Goal: Task Accomplishment & Management: Manage account settings

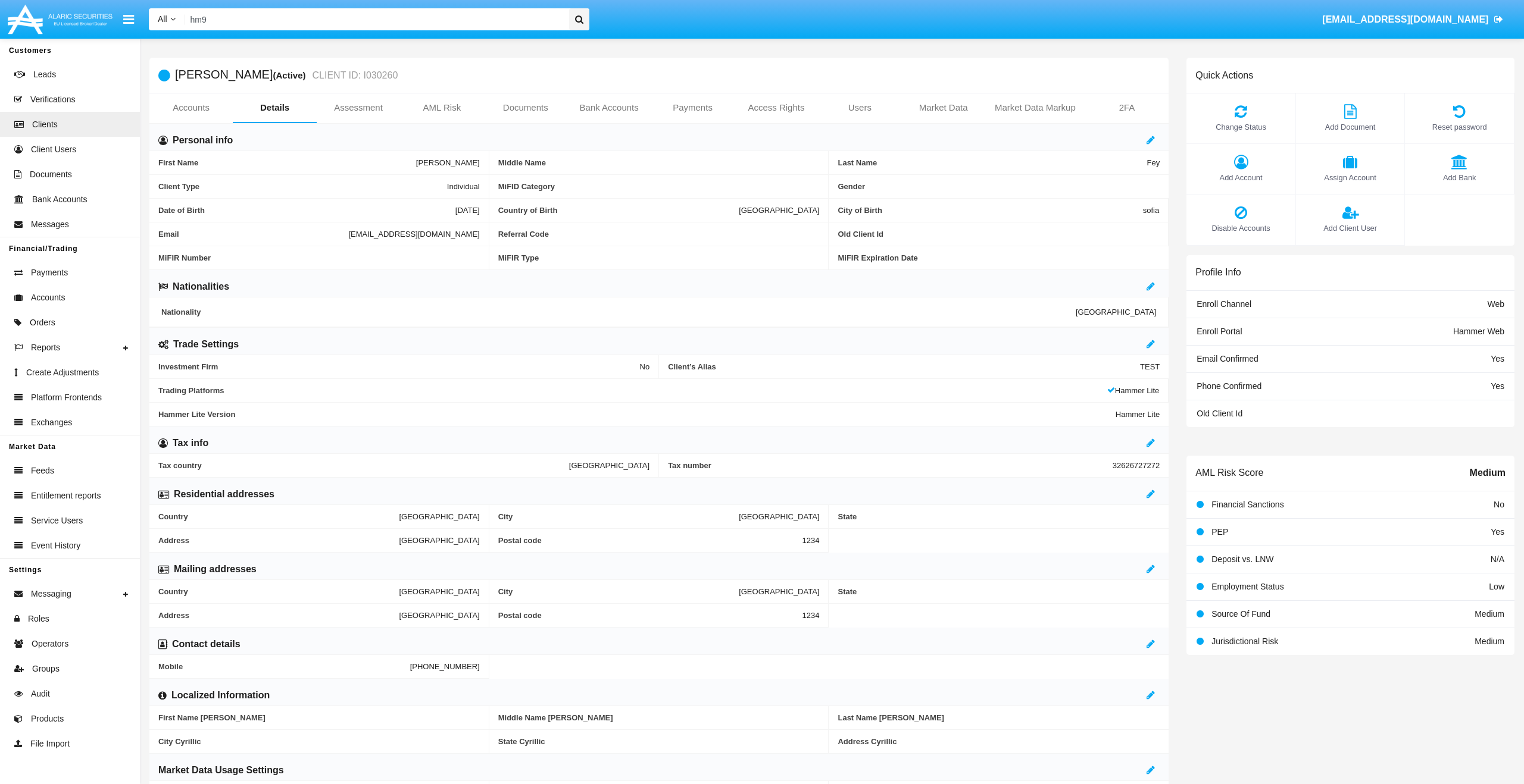
click at [374, 22] on input "hm9" at bounding box center [374, 19] width 381 height 22
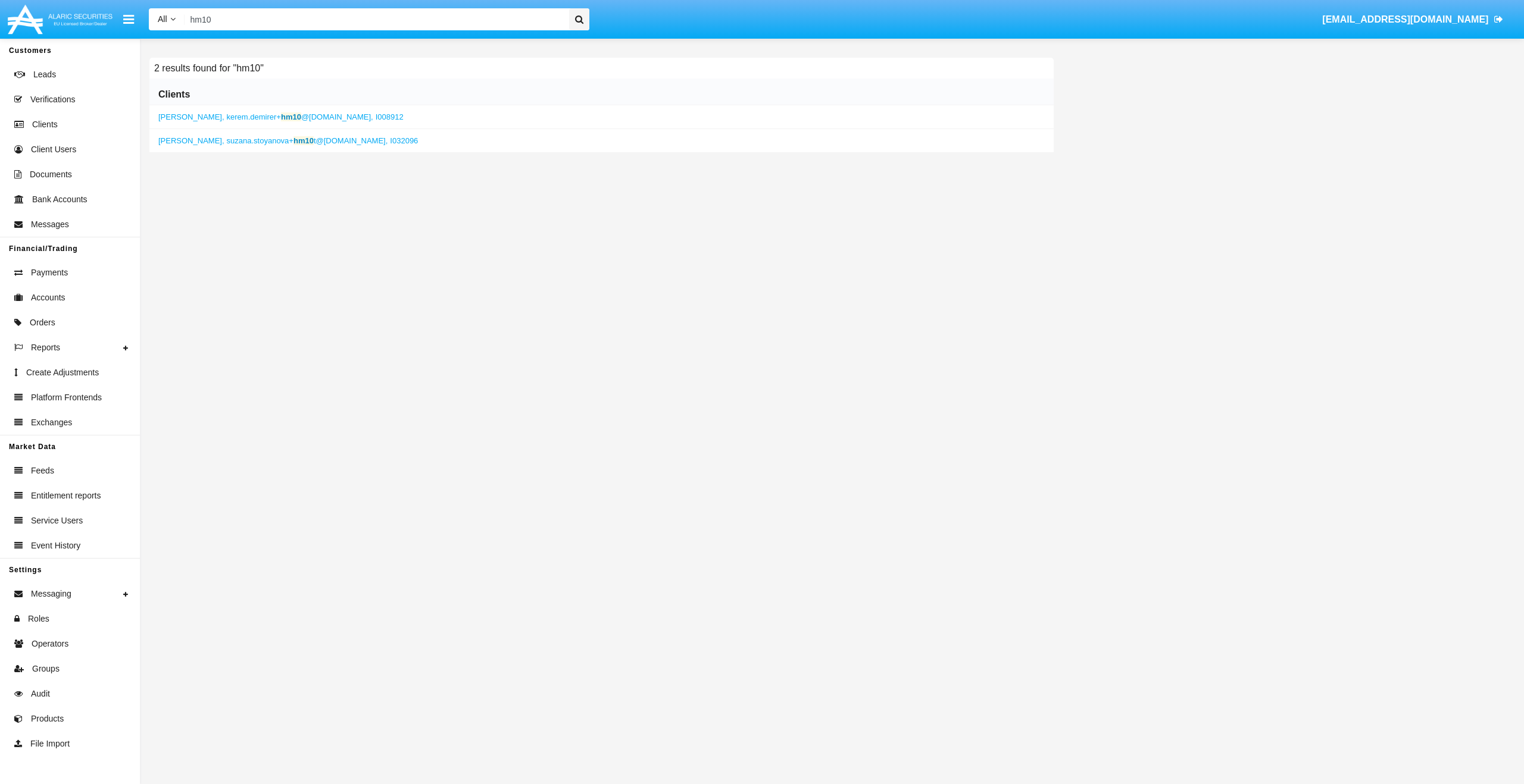
click at [299, 140] on b "hm10" at bounding box center [304, 140] width 20 height 9
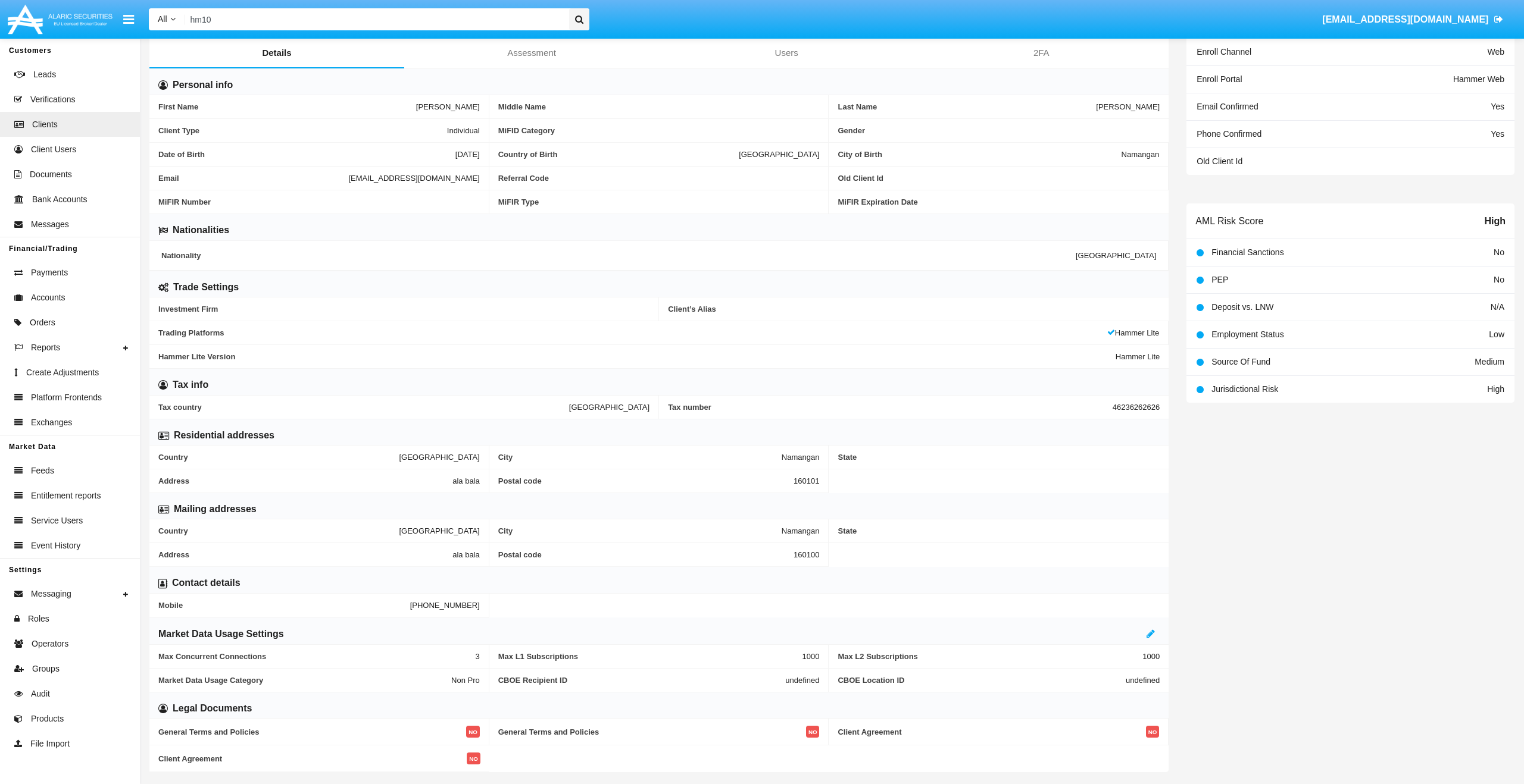
scroll to position [62, 0]
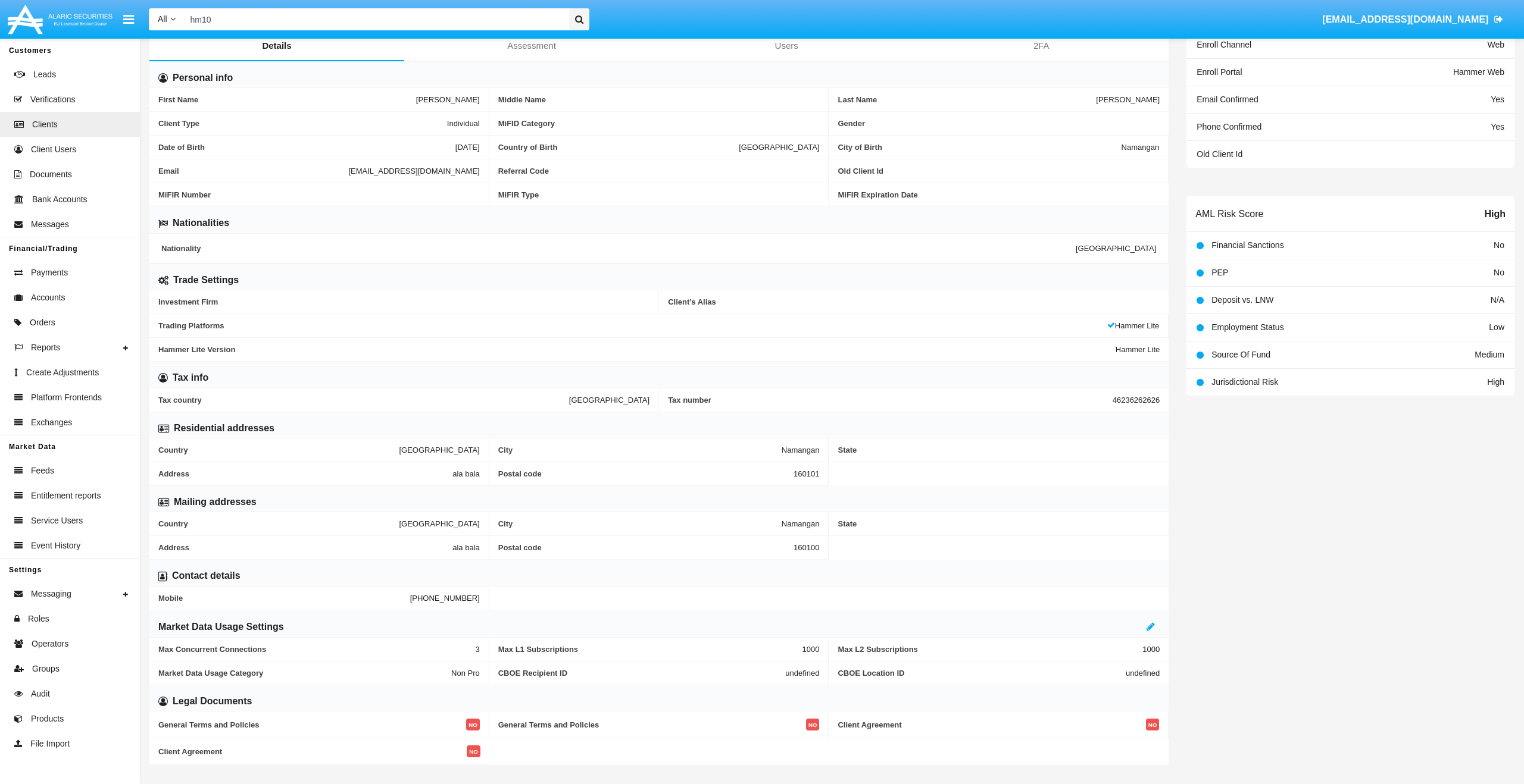
click at [348, 170] on span "suzana.stoyanova+hm10t@alaricsecurities.com" at bounding box center [414, 171] width 131 height 9
copy span "suzana.stoyanova+hm10t@alaricsecurities.com"
click at [316, 25] on input "hm10" at bounding box center [374, 19] width 381 height 22
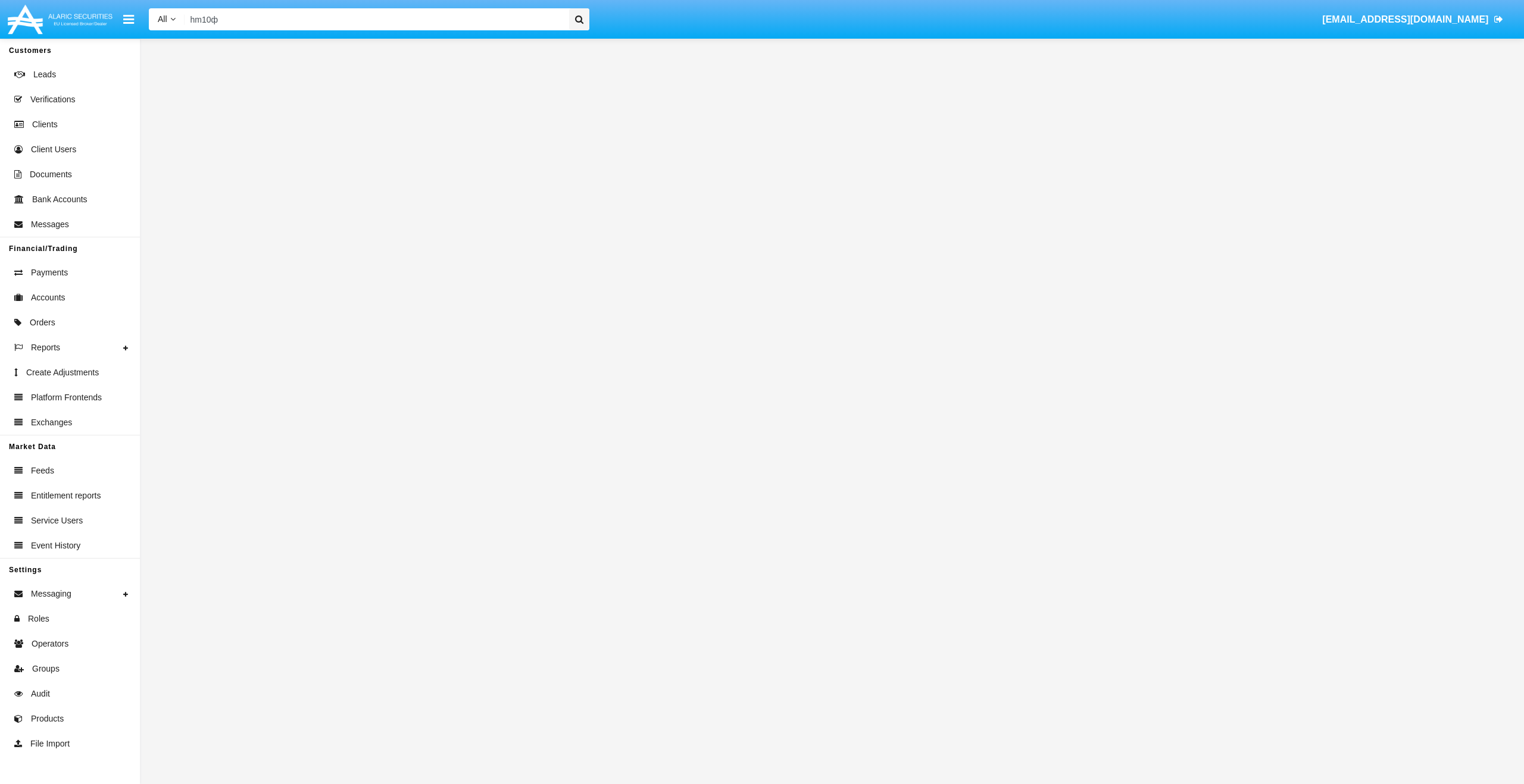
type input "hm10фп"
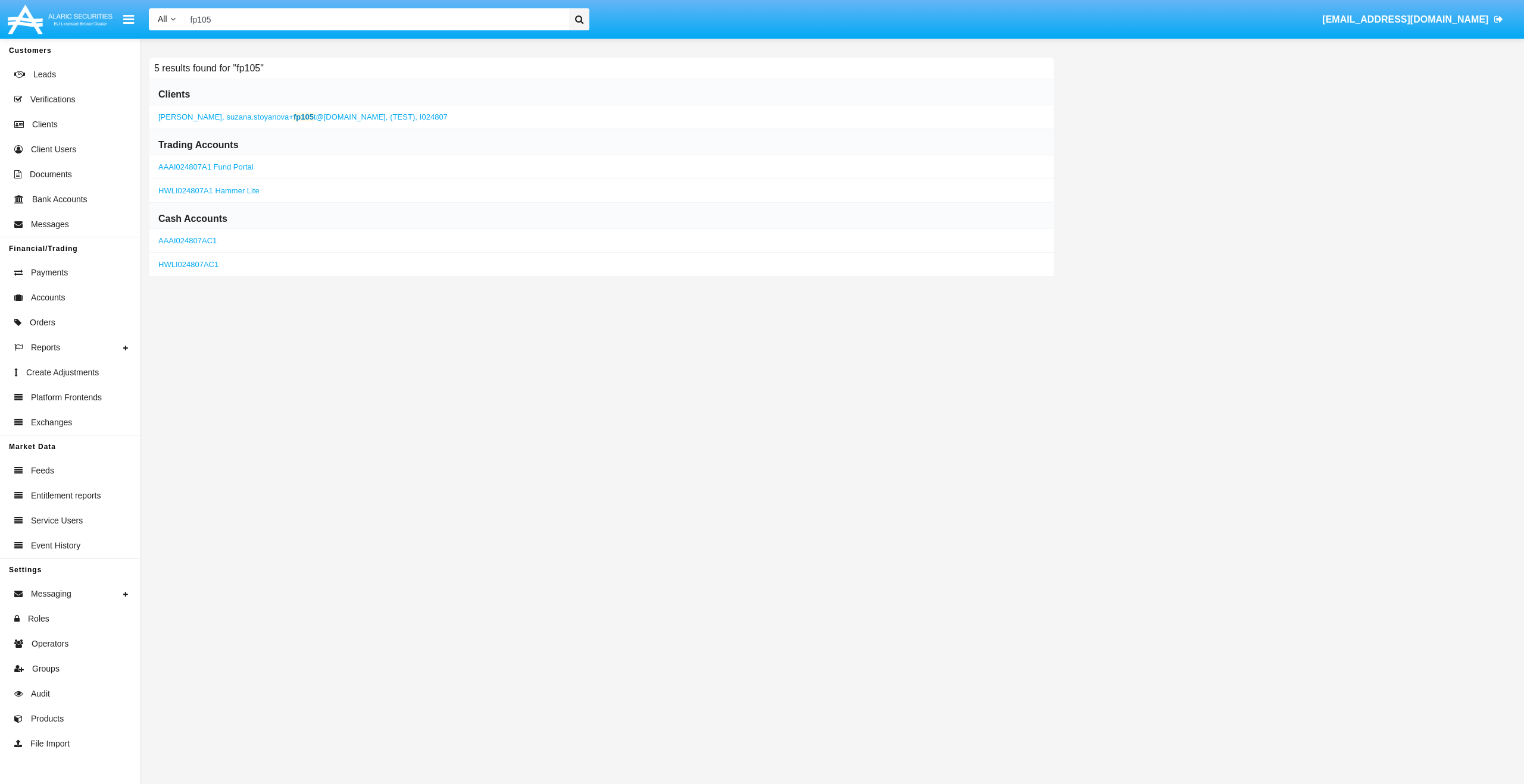
click at [355, 114] on span "suzana.stoyanova+ fp105 t@alaricsecurities.com," at bounding box center [307, 117] width 161 height 9
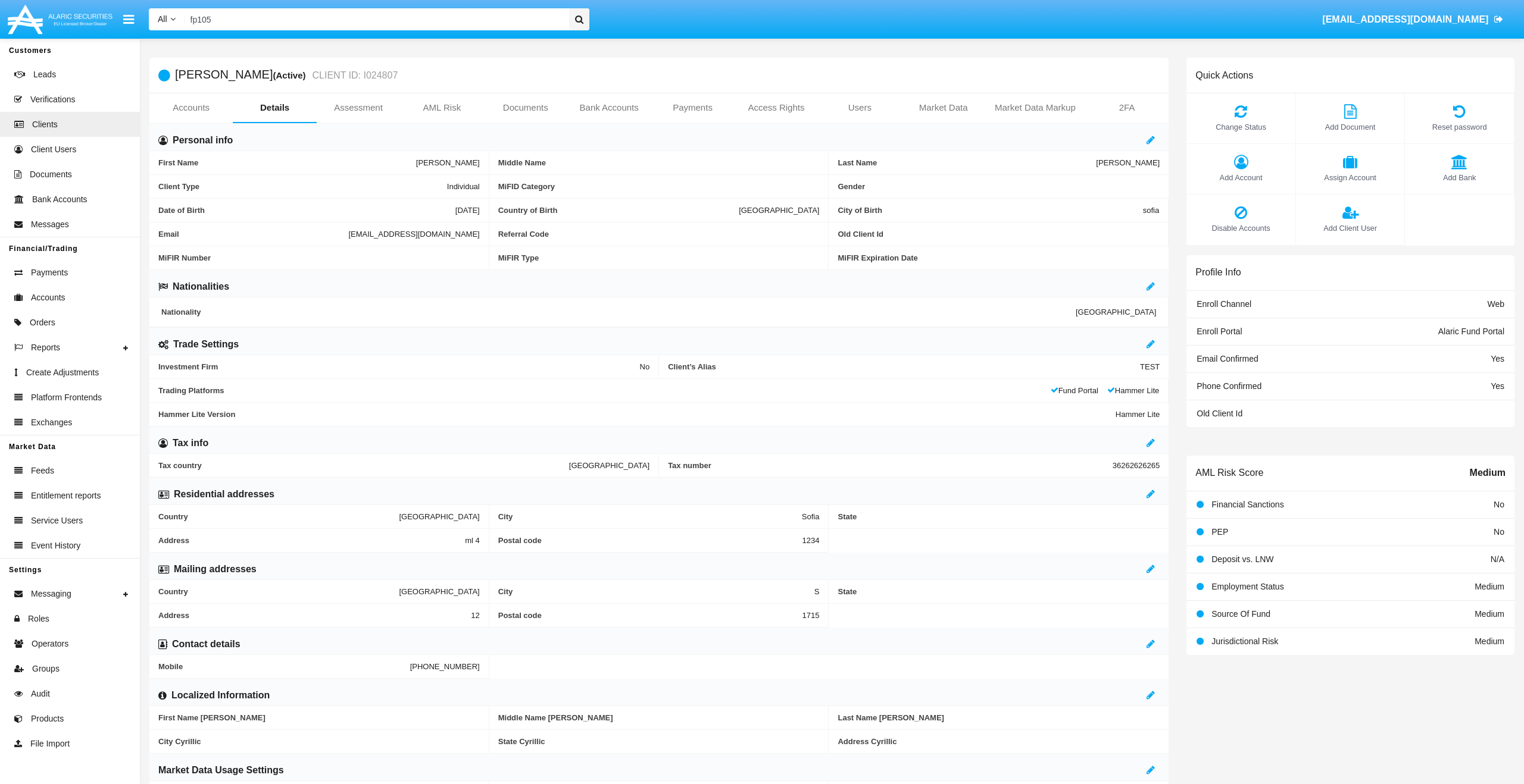
click at [348, 231] on span "suzana.stoyanova+fp105t@alaricsecurities.com" at bounding box center [414, 234] width 131 height 9
copy span "suzana.stoyanova+fp105t@alaricsecurities.com"
click at [435, 17] on input "fp105" at bounding box center [374, 19] width 381 height 22
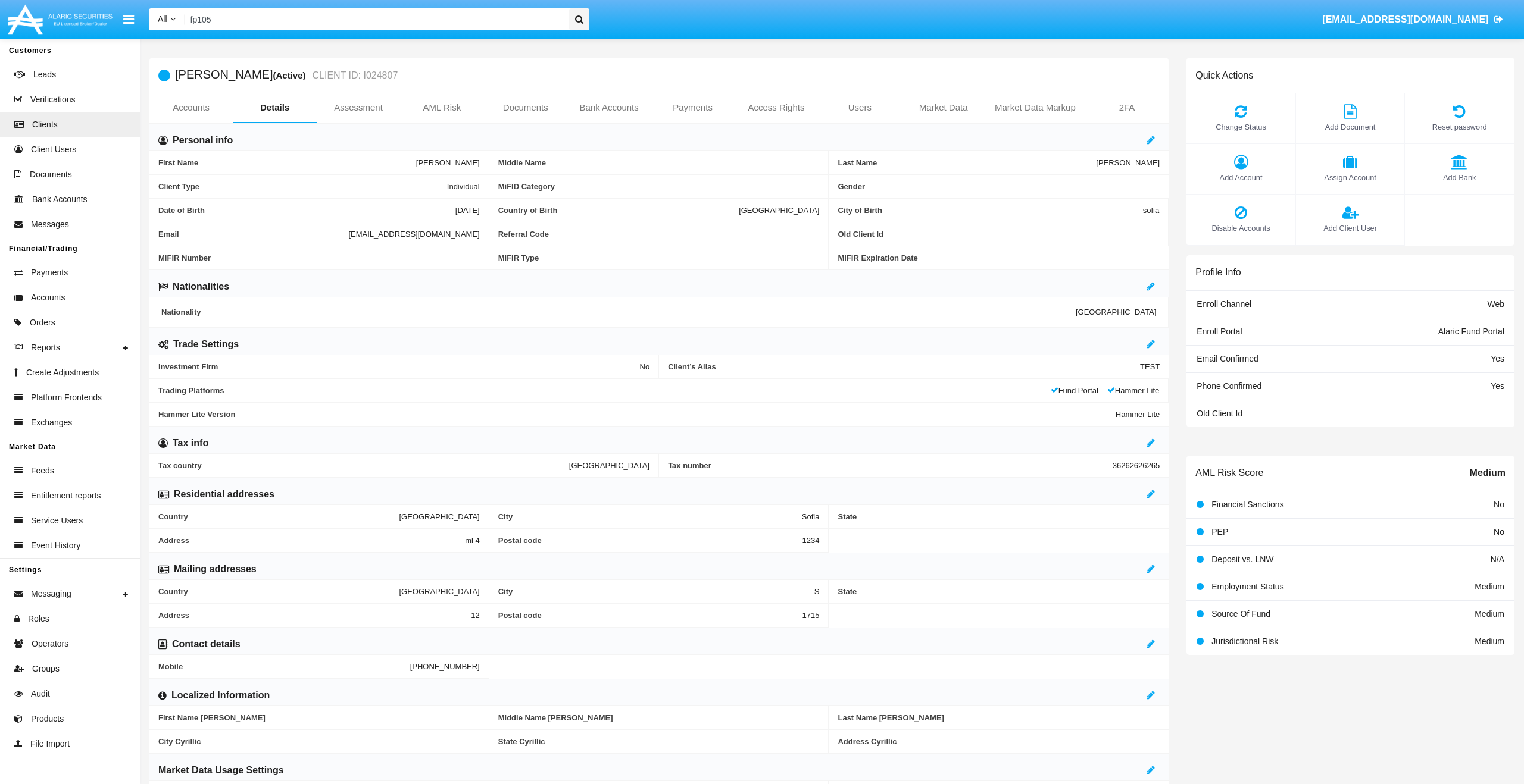
click at [309, 24] on input "fp105" at bounding box center [374, 19] width 381 height 22
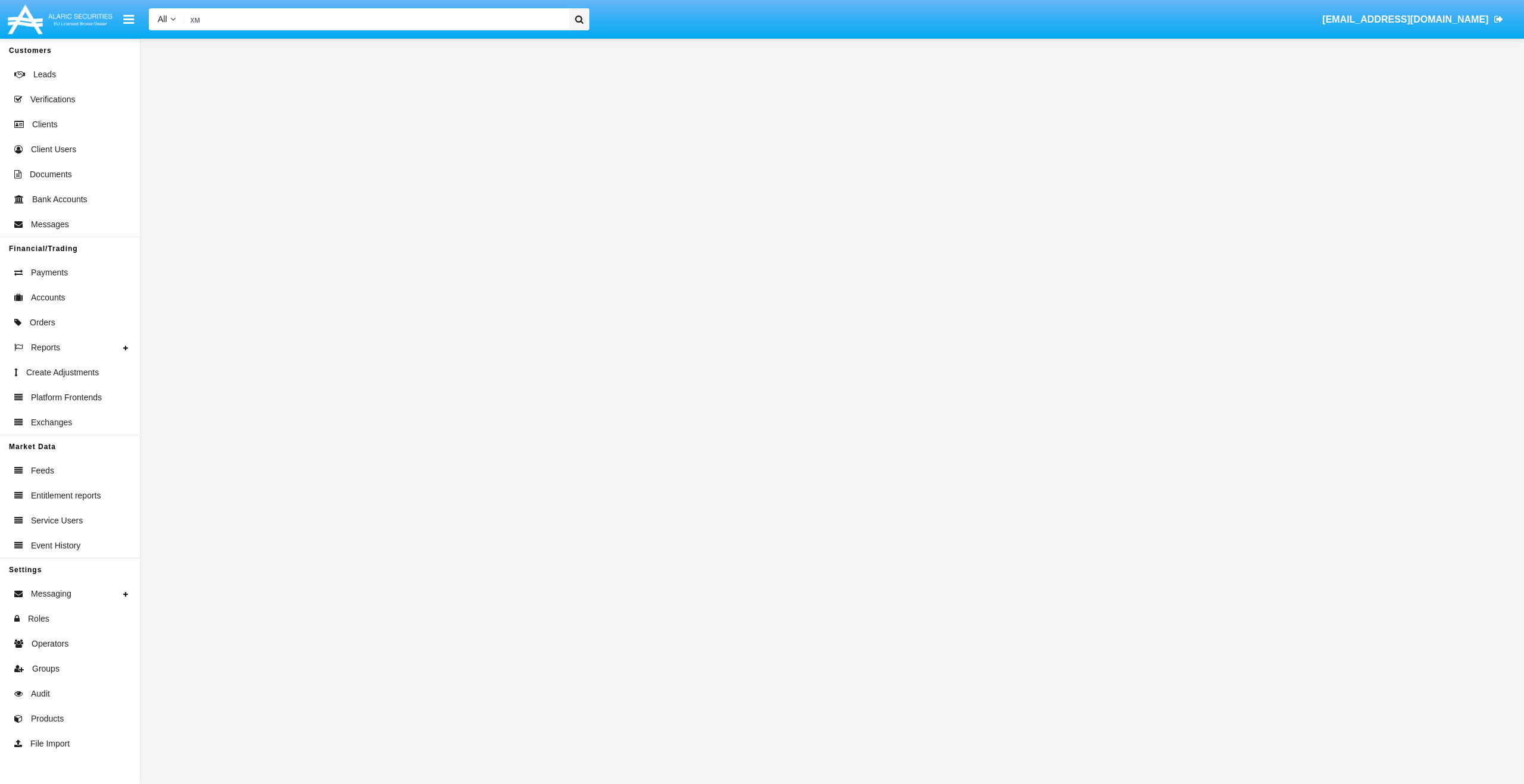
type input "х"
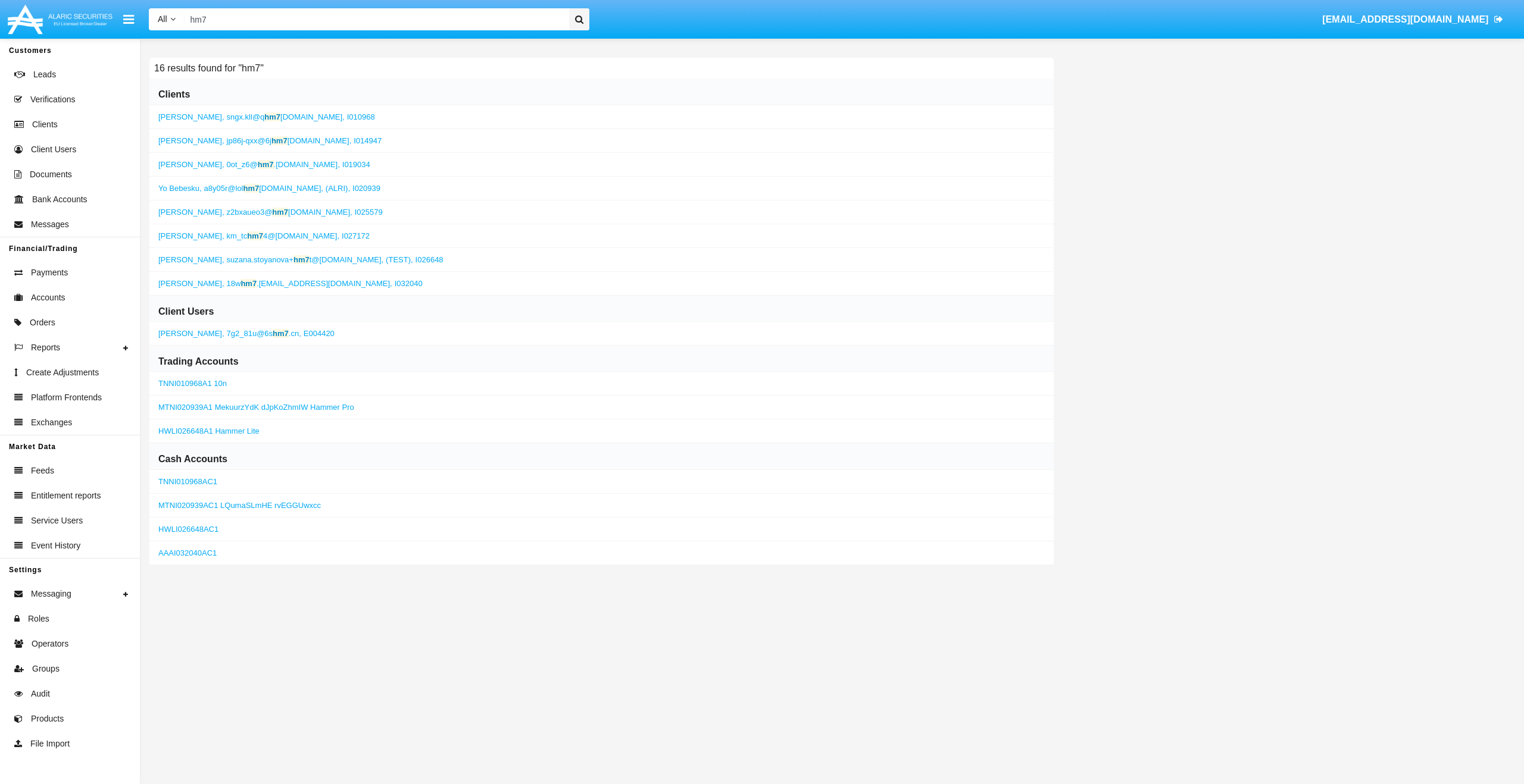
click at [324, 263] on span "suzana.stoyanova+ hm7 t@alaricsecurities.com," at bounding box center [305, 260] width 157 height 9
click at [269, 21] on input "hm7" at bounding box center [374, 19] width 381 height 22
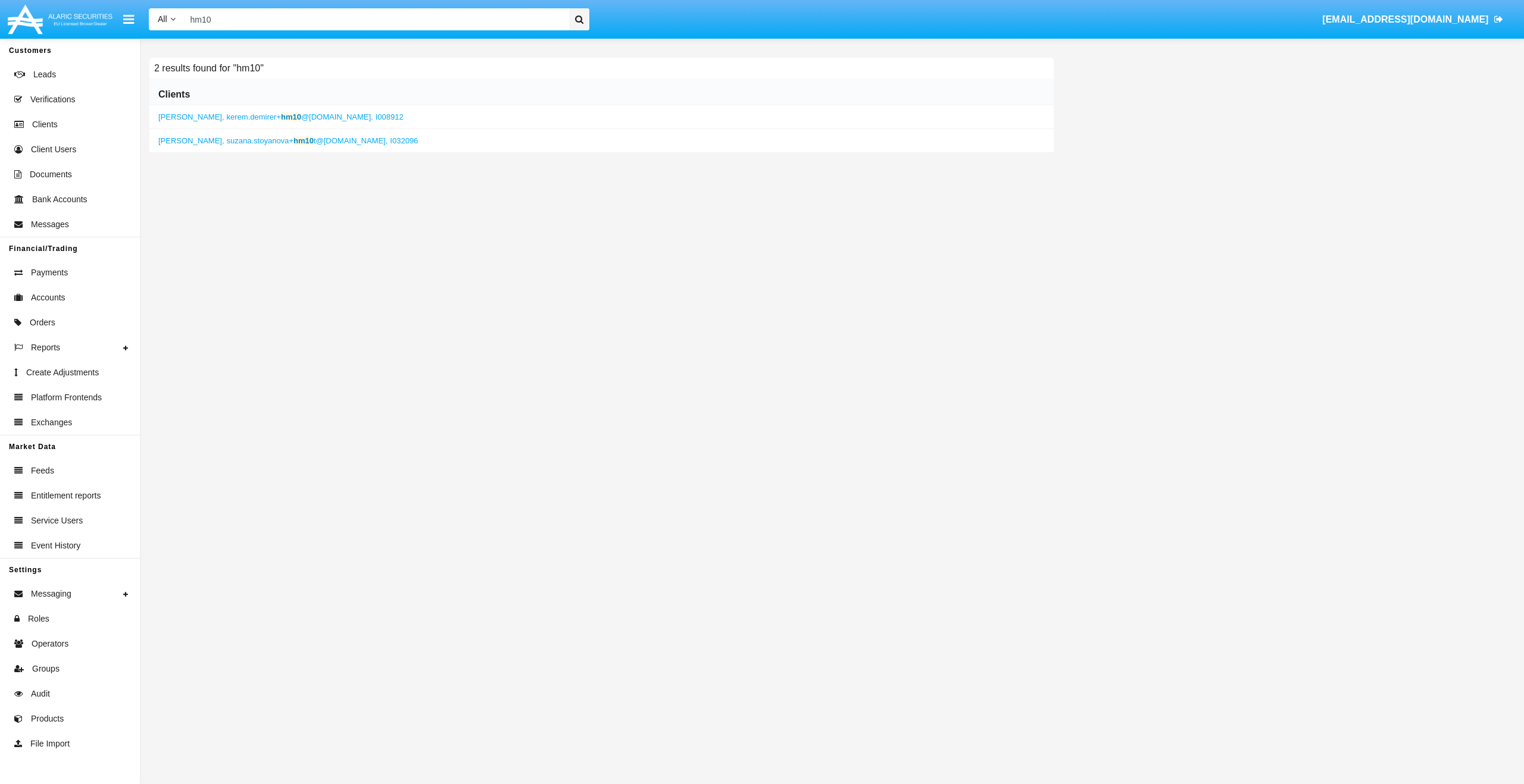
type input "hm10"
click at [227, 141] on span "suzana.stoyanova+ hm10 t@alaricsecurities.com," at bounding box center [307, 140] width 161 height 9
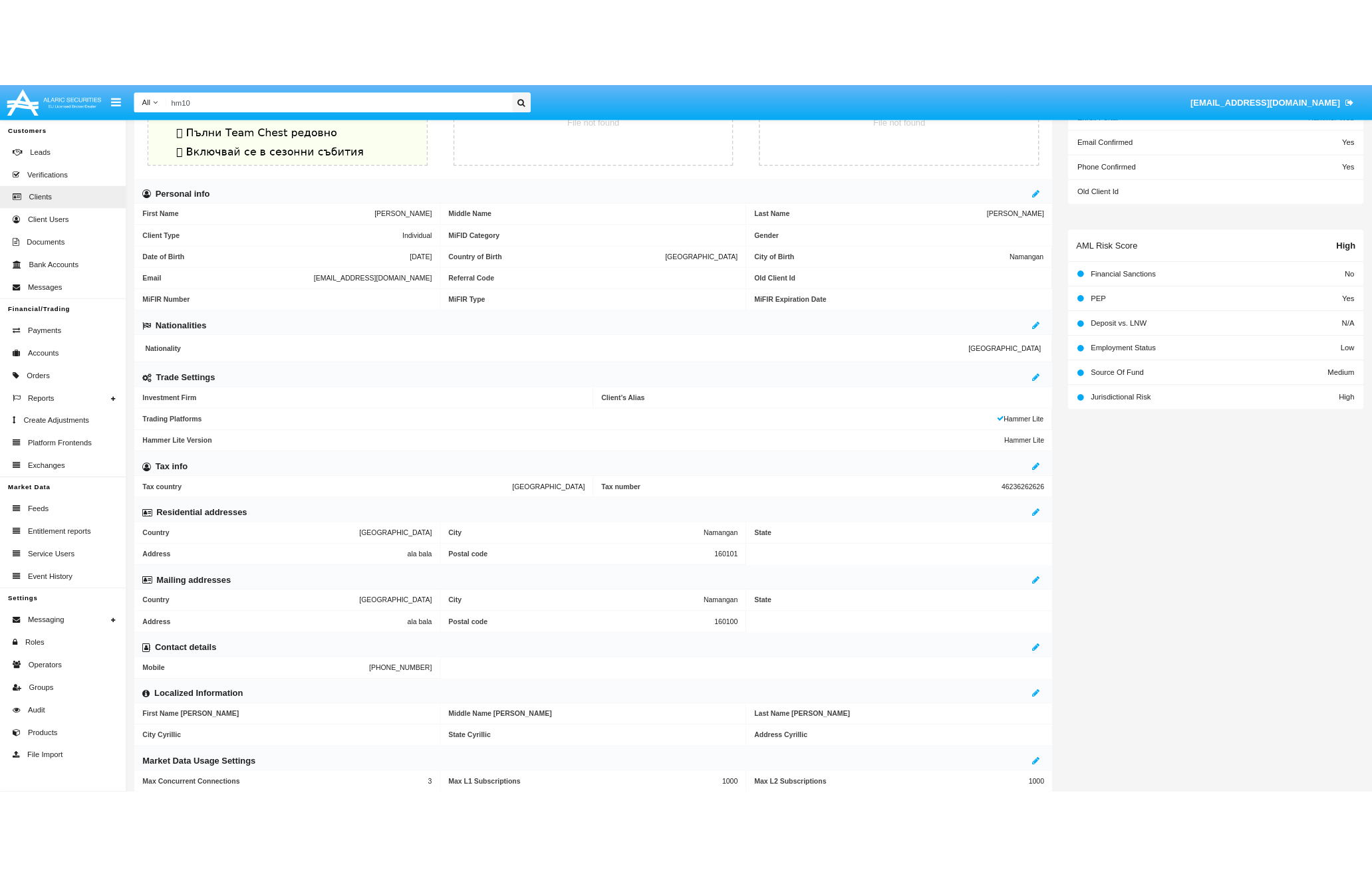
scroll to position [228, 0]
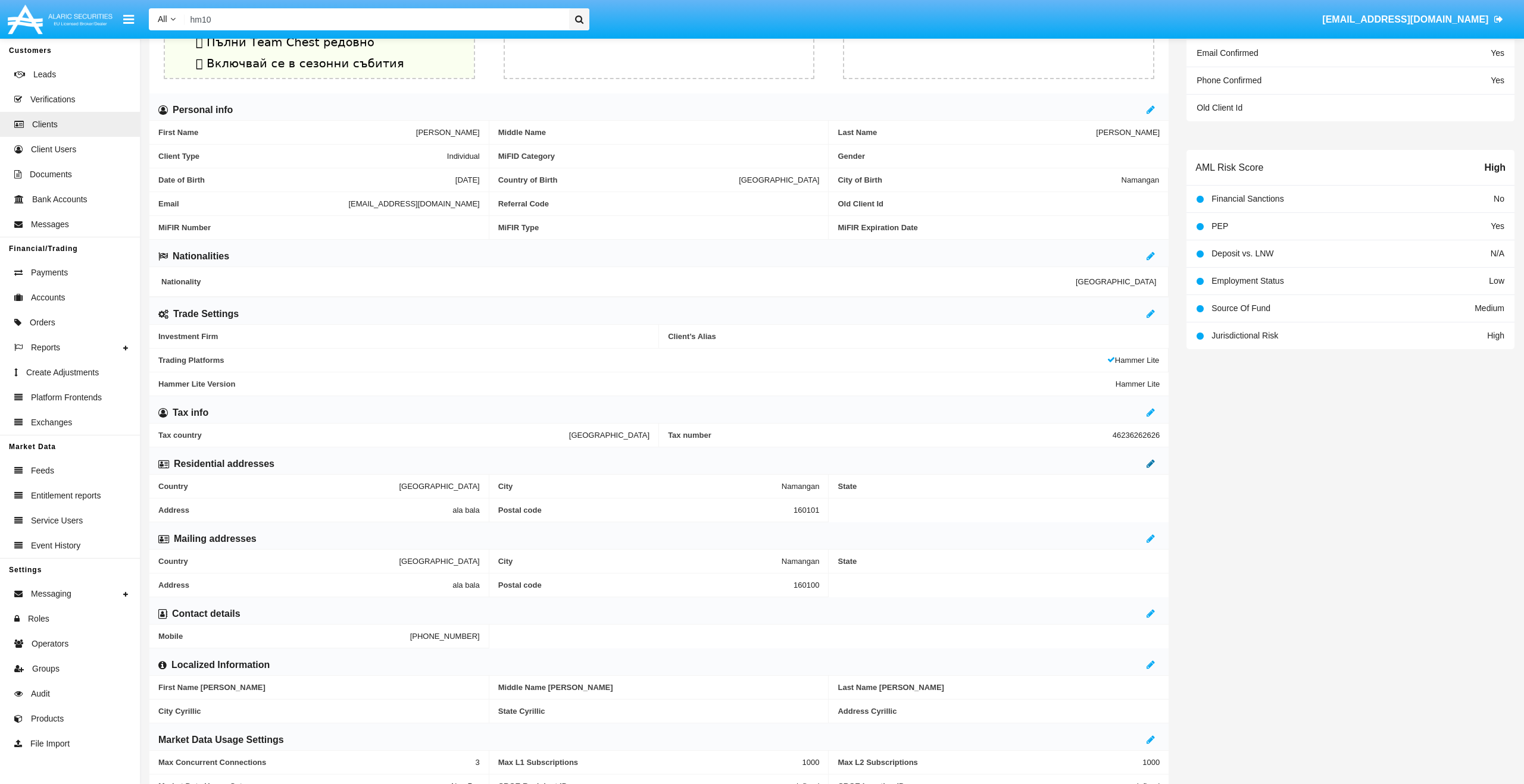
click at [1147, 464] on icon at bounding box center [1151, 463] width 9 height 9
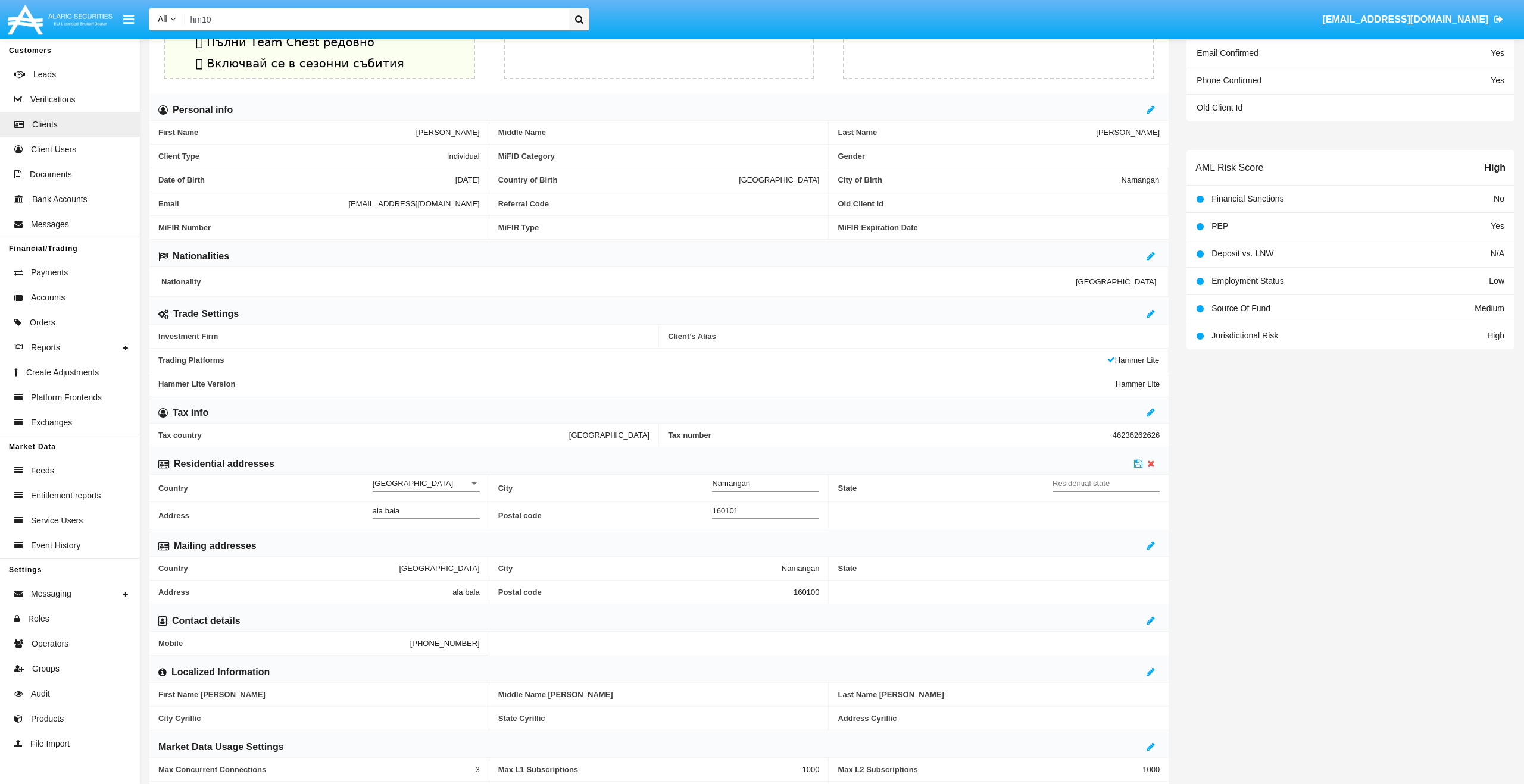
click at [1125, 487] on input "Residential state" at bounding box center [1106, 483] width 107 height 10
type input "state"
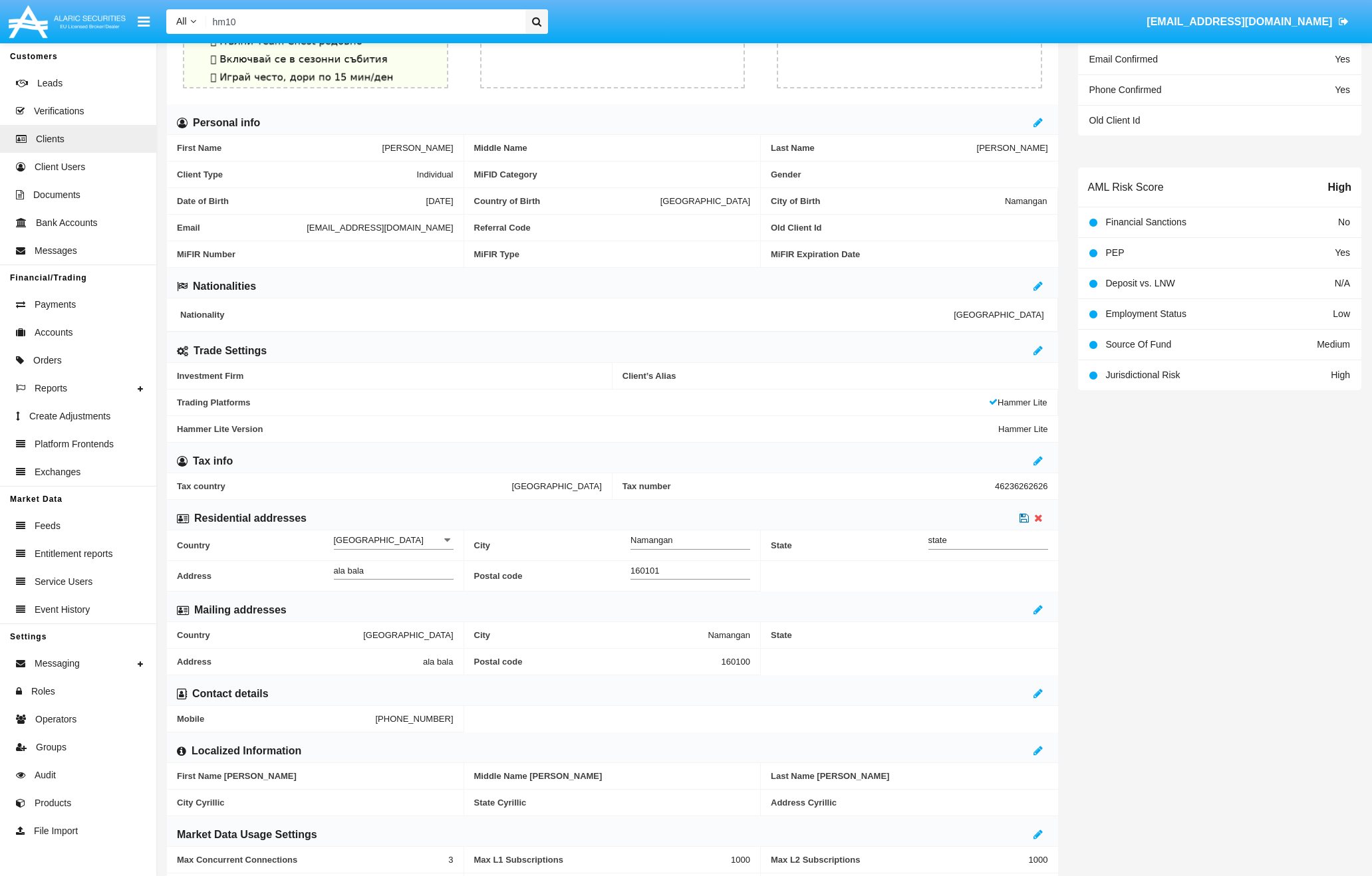
click at [1021, 520] on icon at bounding box center [1024, 518] width 10 height 10
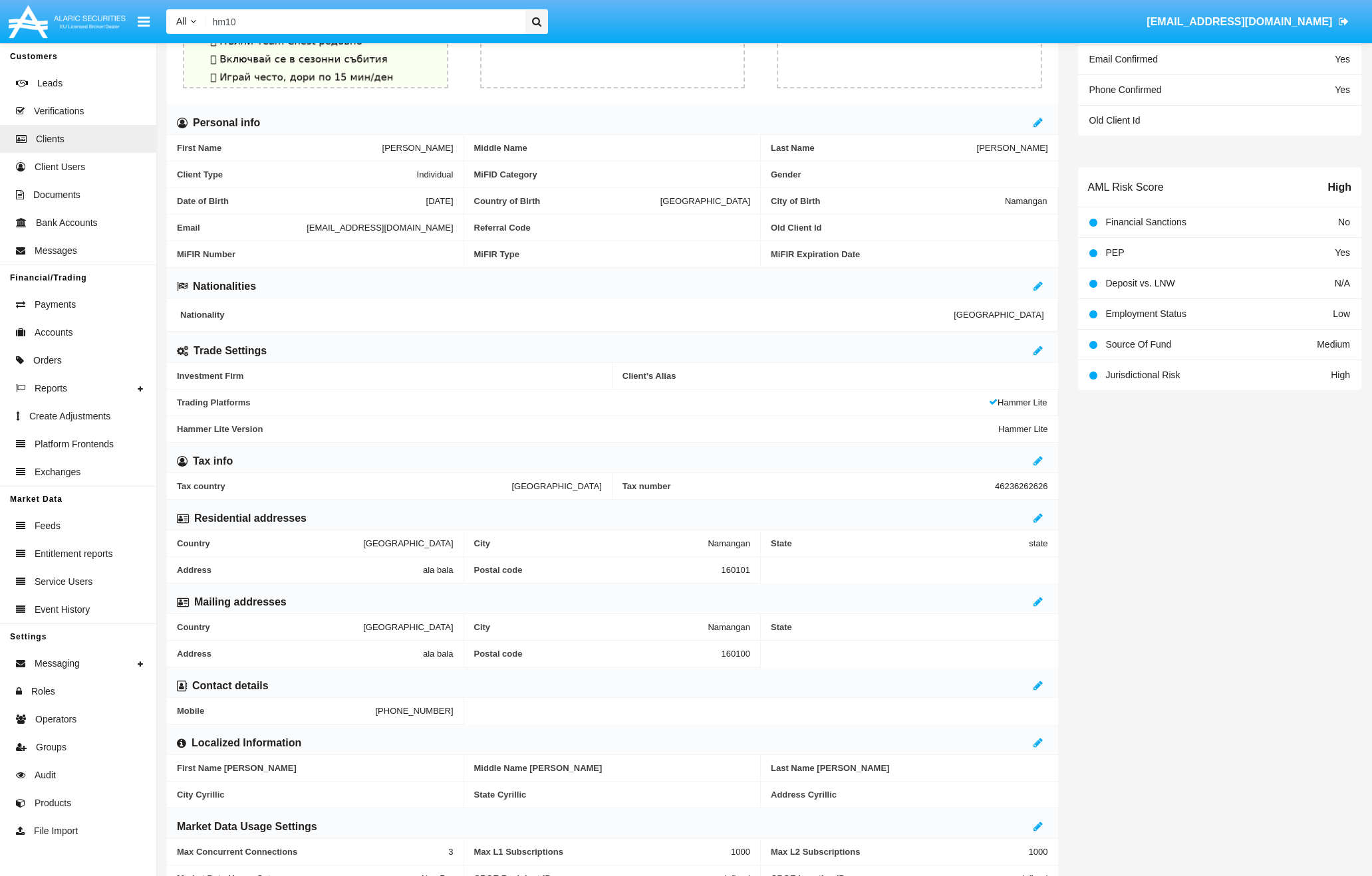
click at [306, 225] on span "suzana.stoyanova+hm10t@alaricsecurities.com" at bounding box center [379, 227] width 146 height 10
copy span "suzana.stoyanova+hm10t@alaricsecurities.com"
click at [1022, 207] on div "City of Birth Namangan" at bounding box center [910, 201] width 297 height 27
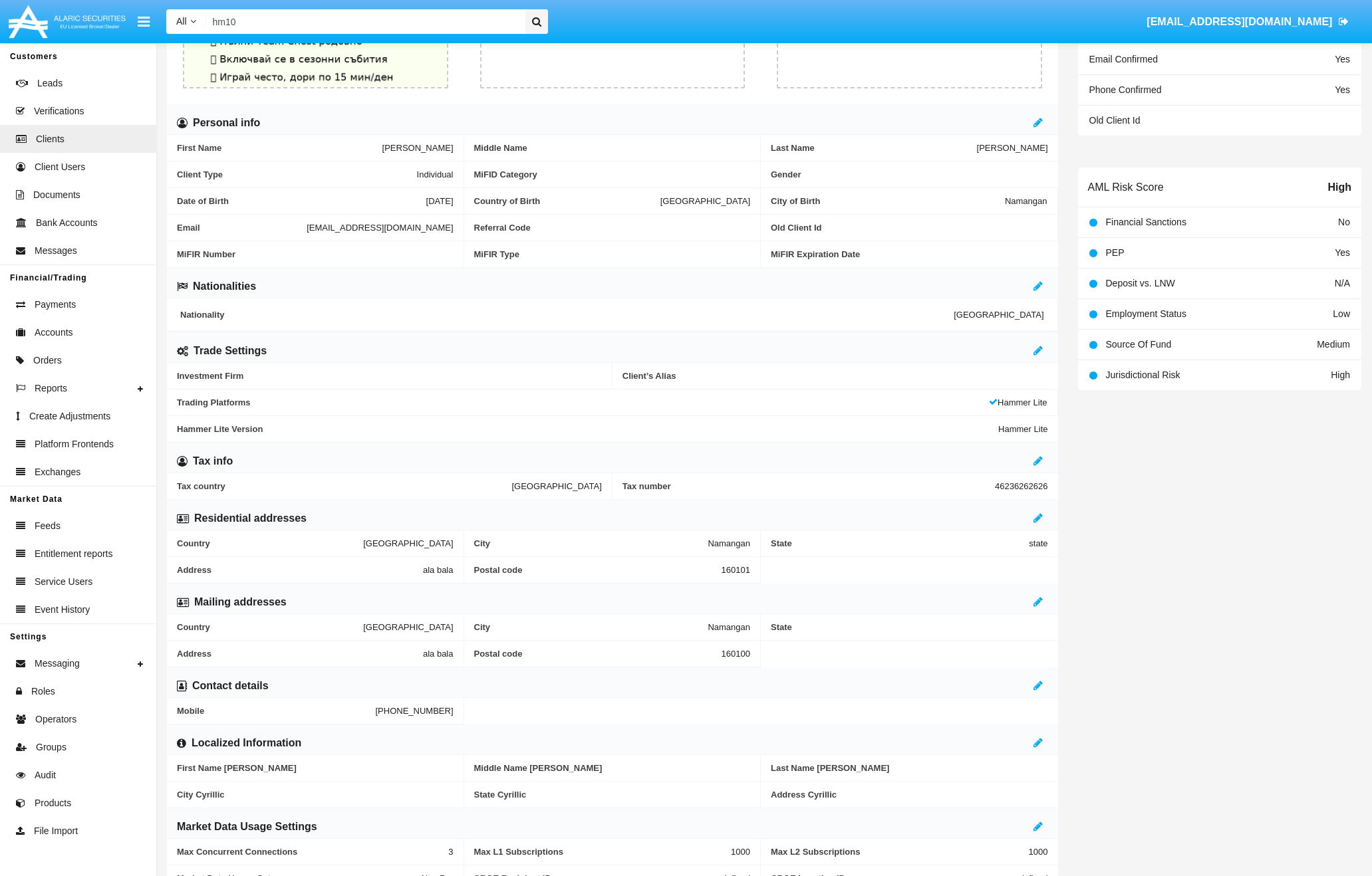
click at [1022, 207] on div "City of Birth Namangan" at bounding box center [910, 201] width 297 height 27
click at [1029, 199] on span "Namangan" at bounding box center [1026, 201] width 43 height 10
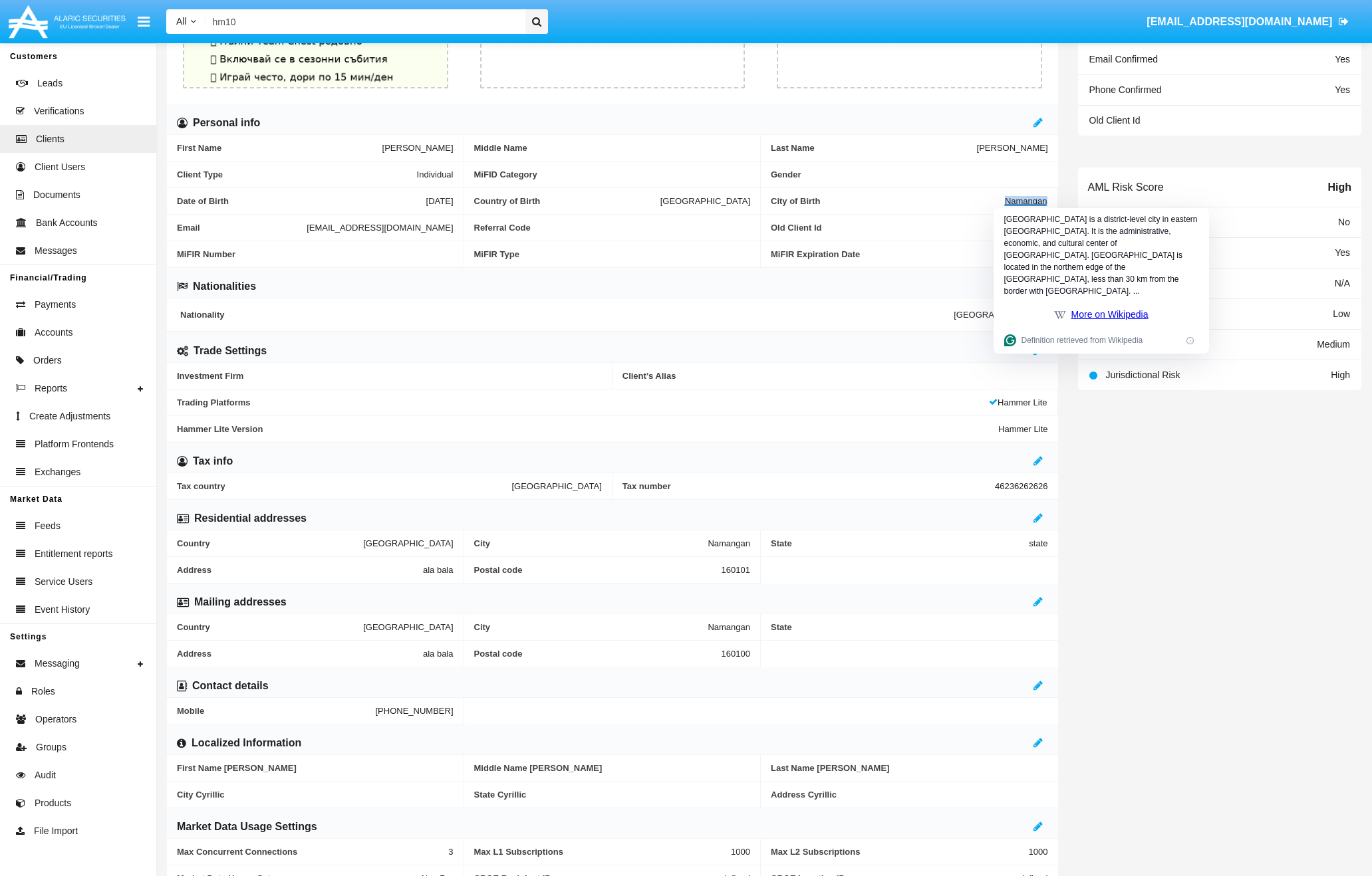
copy span "Namangan"
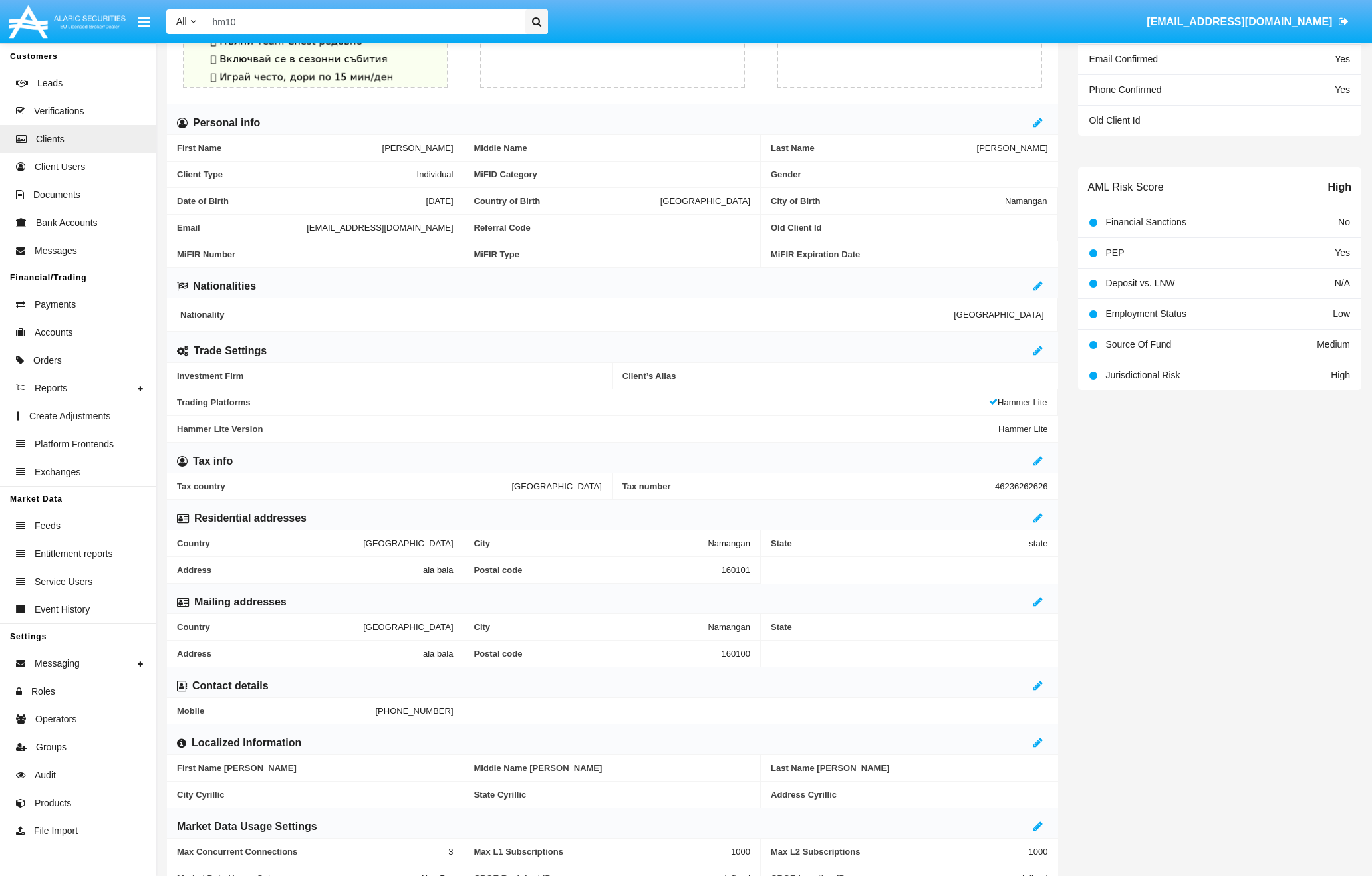
click at [302, 20] on input "hm10" at bounding box center [363, 22] width 315 height 25
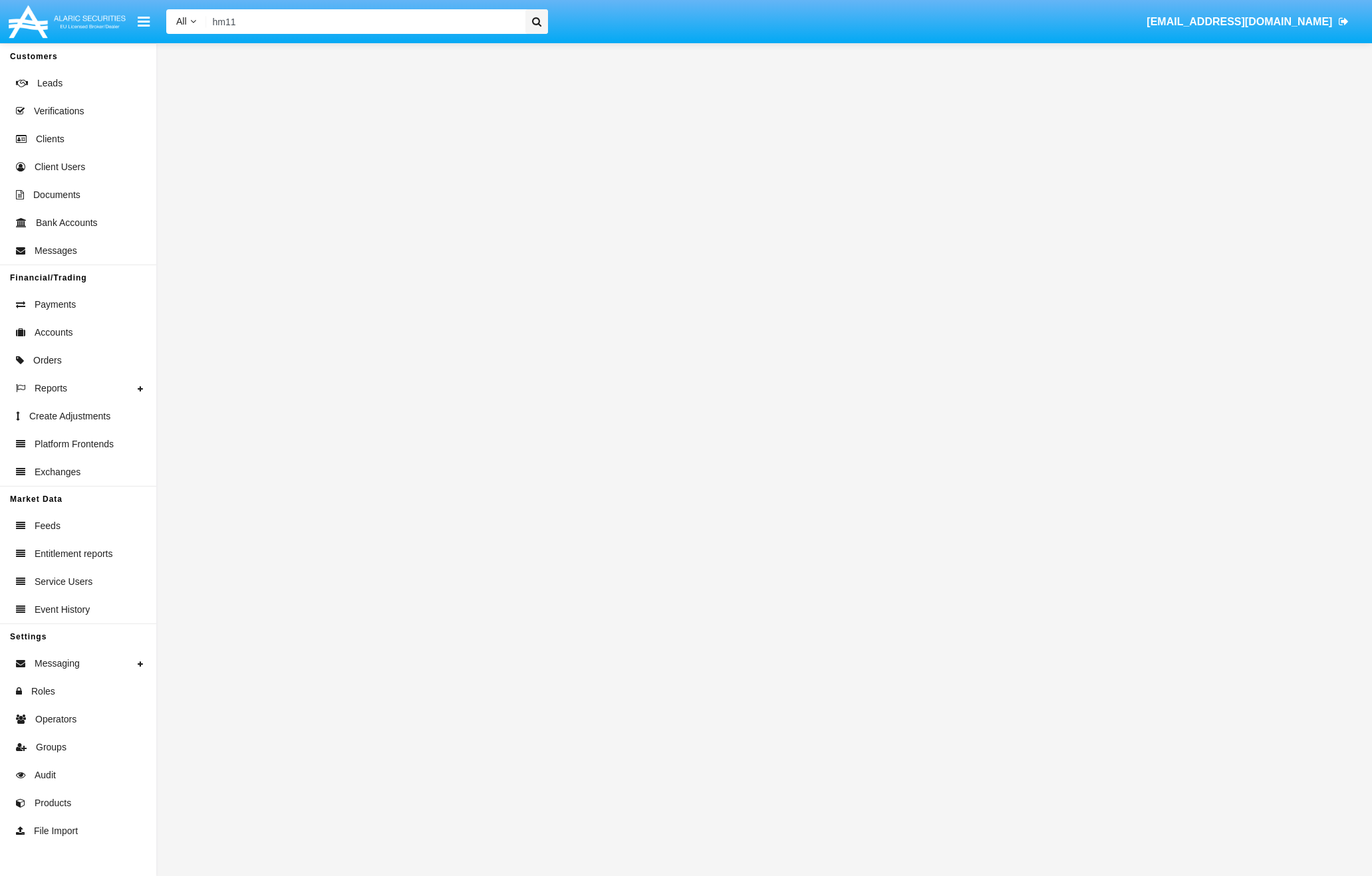
type input "hm11"
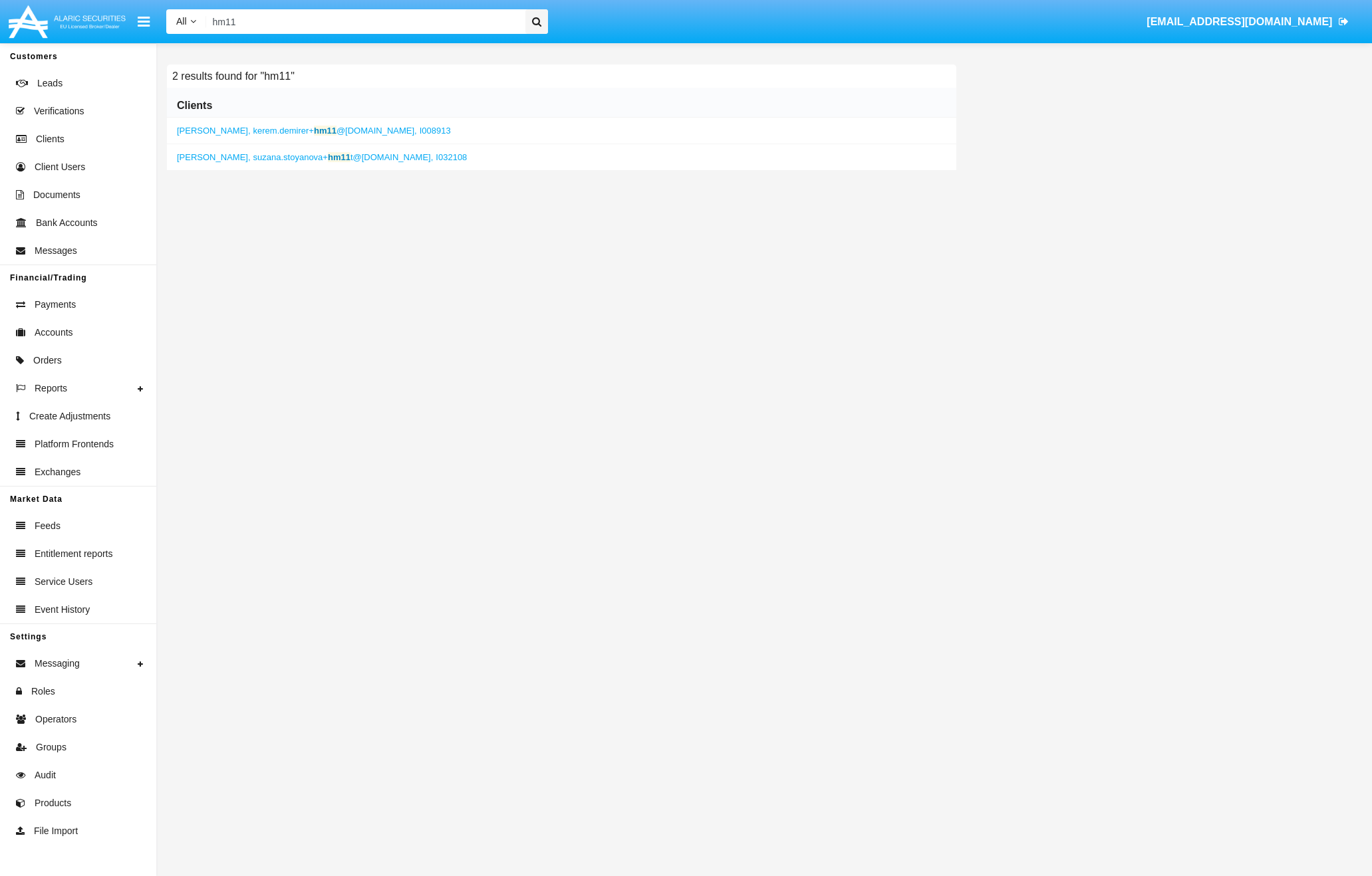
click at [293, 158] on span "suzana.stoyanova+ hm11 t@alaricsecurities.com," at bounding box center [343, 157] width 180 height 10
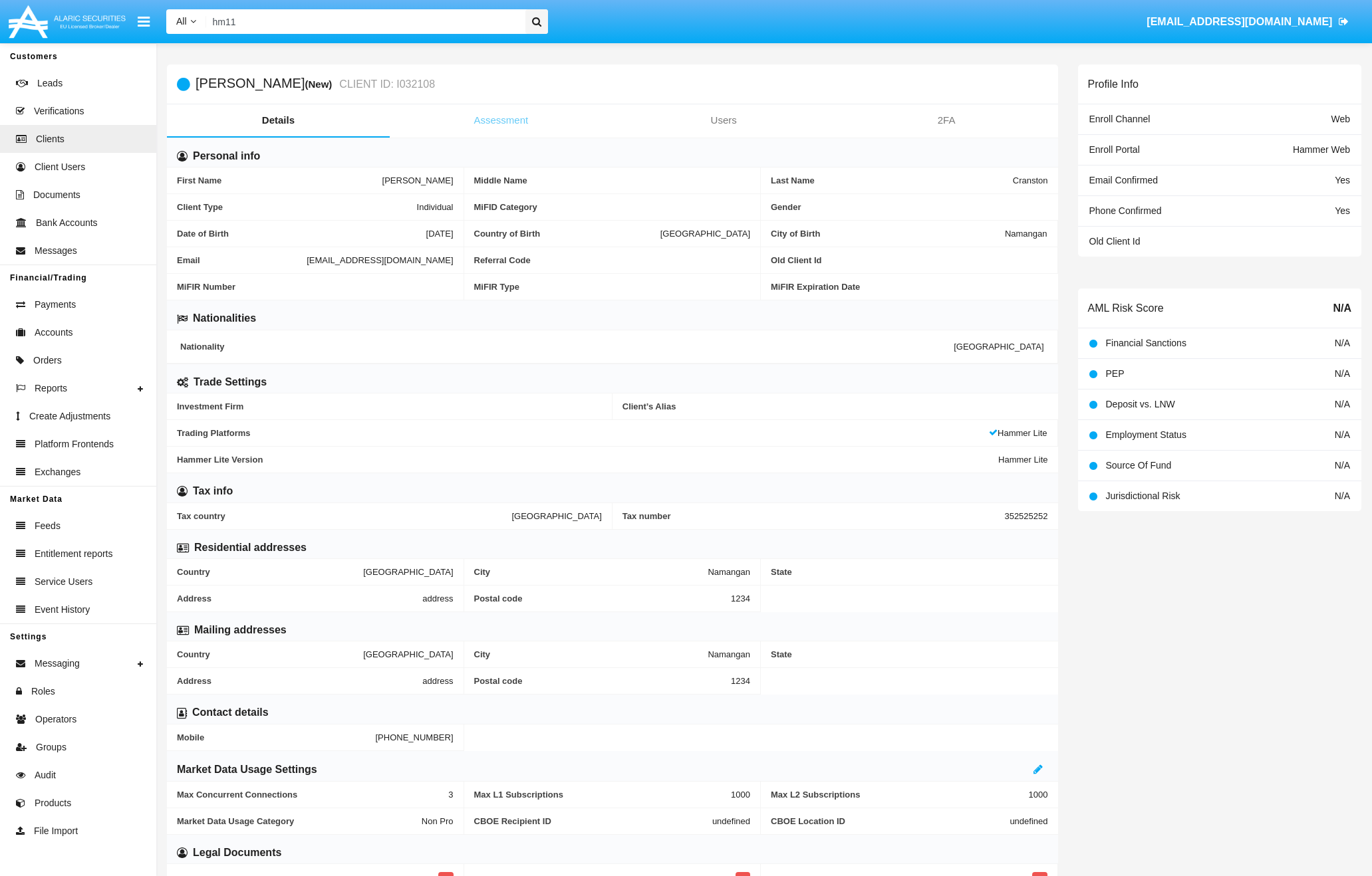
click at [519, 127] on link "Assessment" at bounding box center [501, 121] width 223 height 32
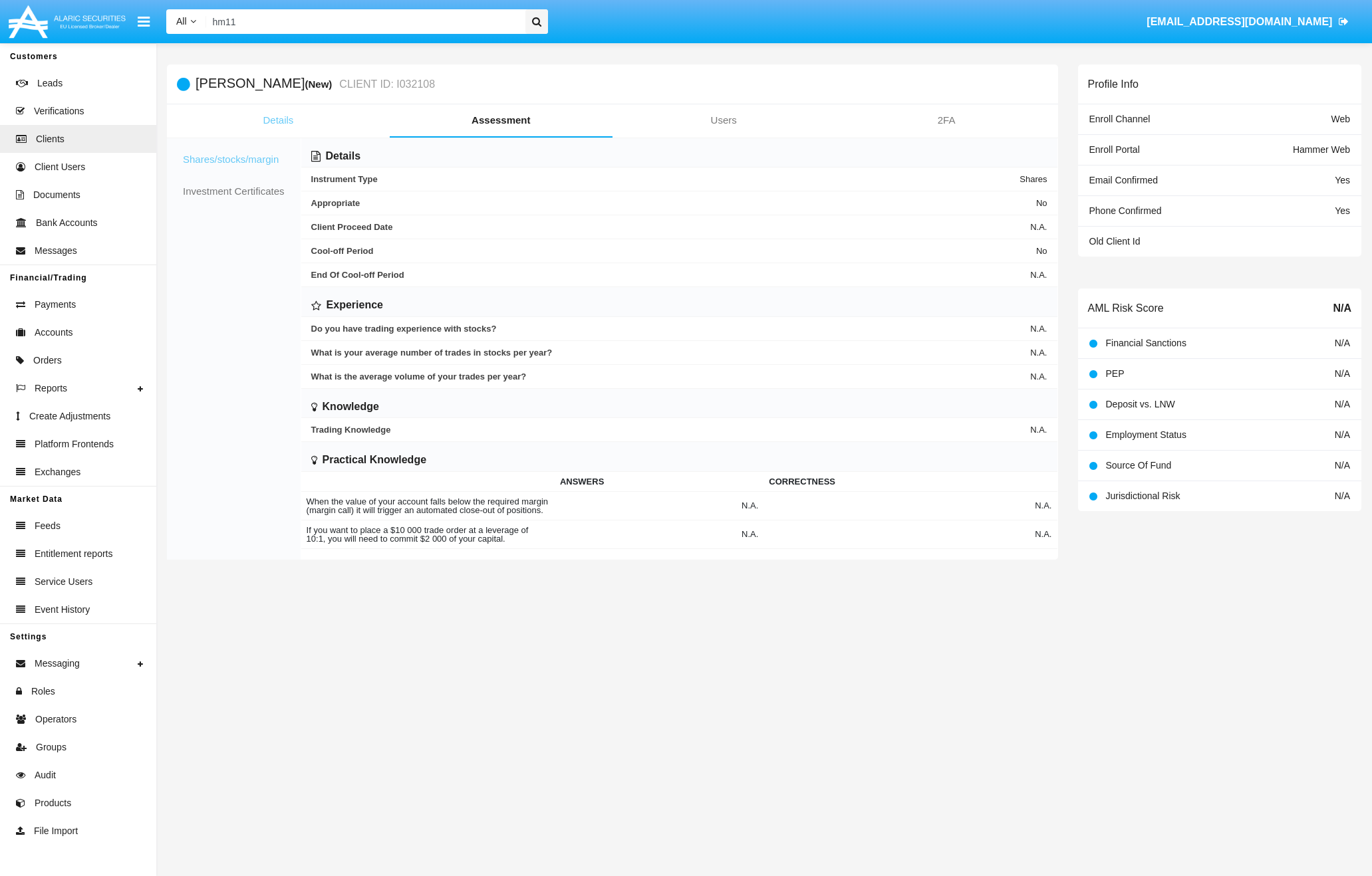
click at [294, 123] on link "Details" at bounding box center [278, 121] width 223 height 32
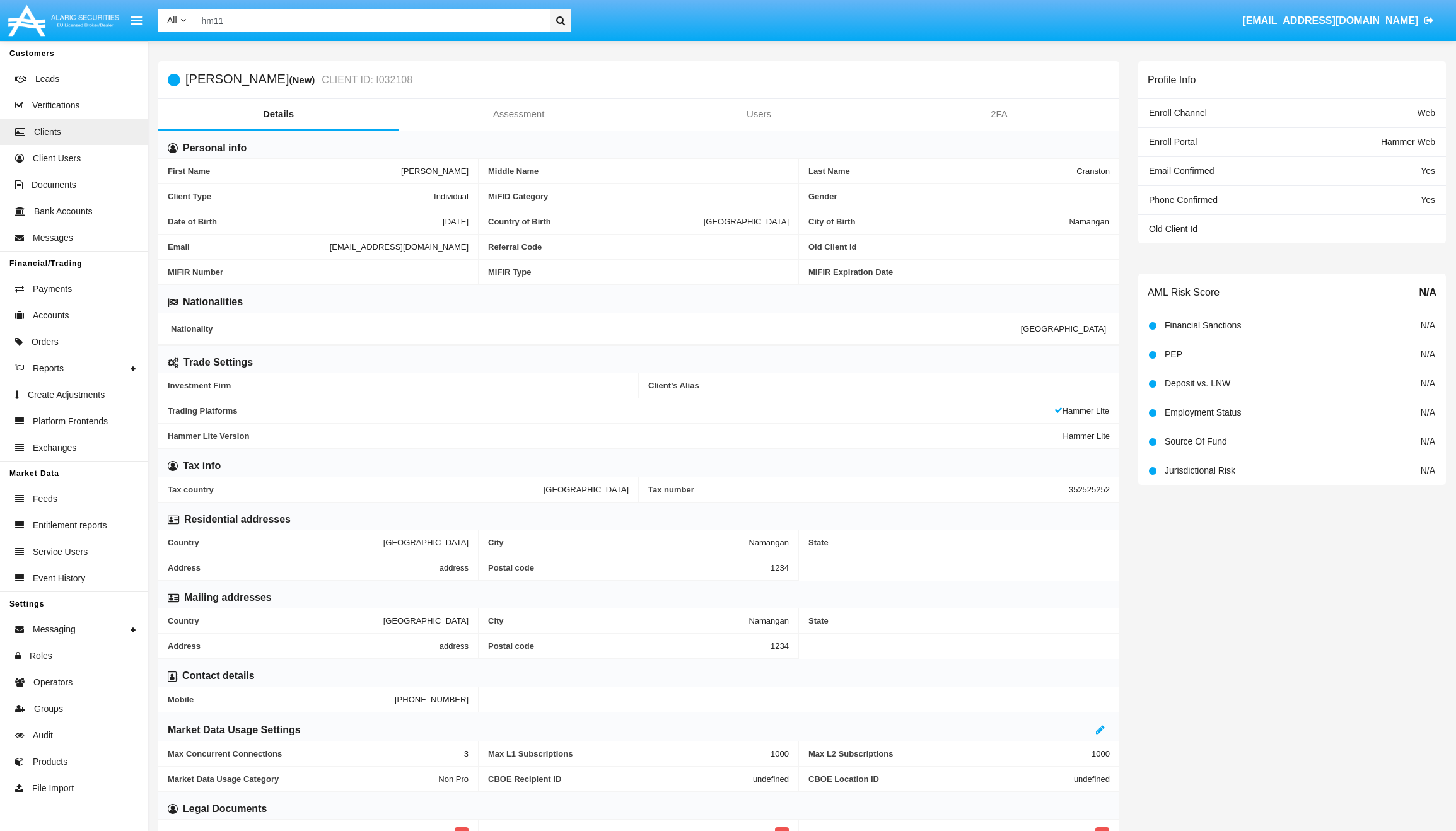
click at [382, 15] on input "hm11" at bounding box center [370, 21] width 351 height 24
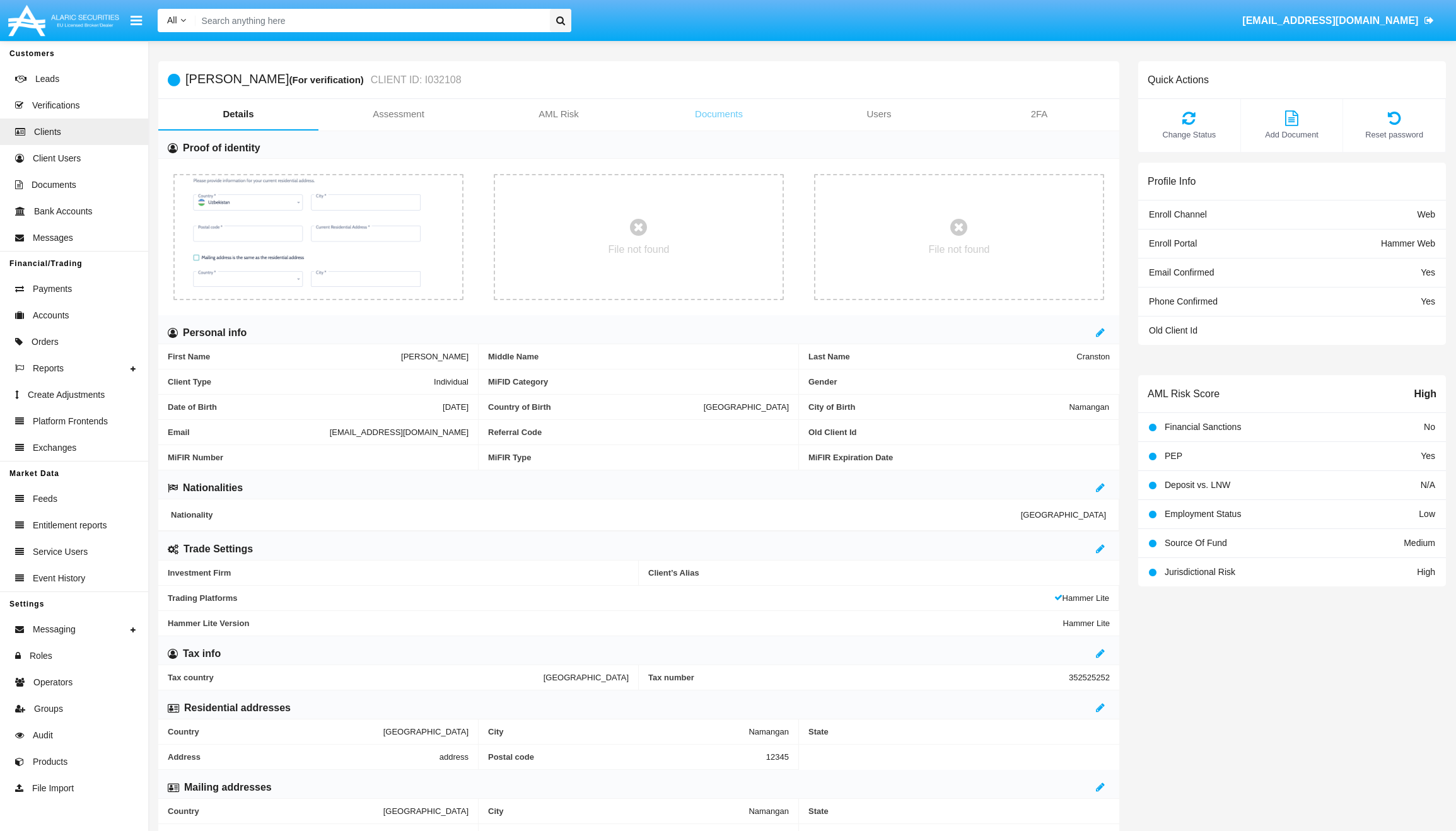
click at [722, 119] on link "Documents" at bounding box center [719, 114] width 160 height 30
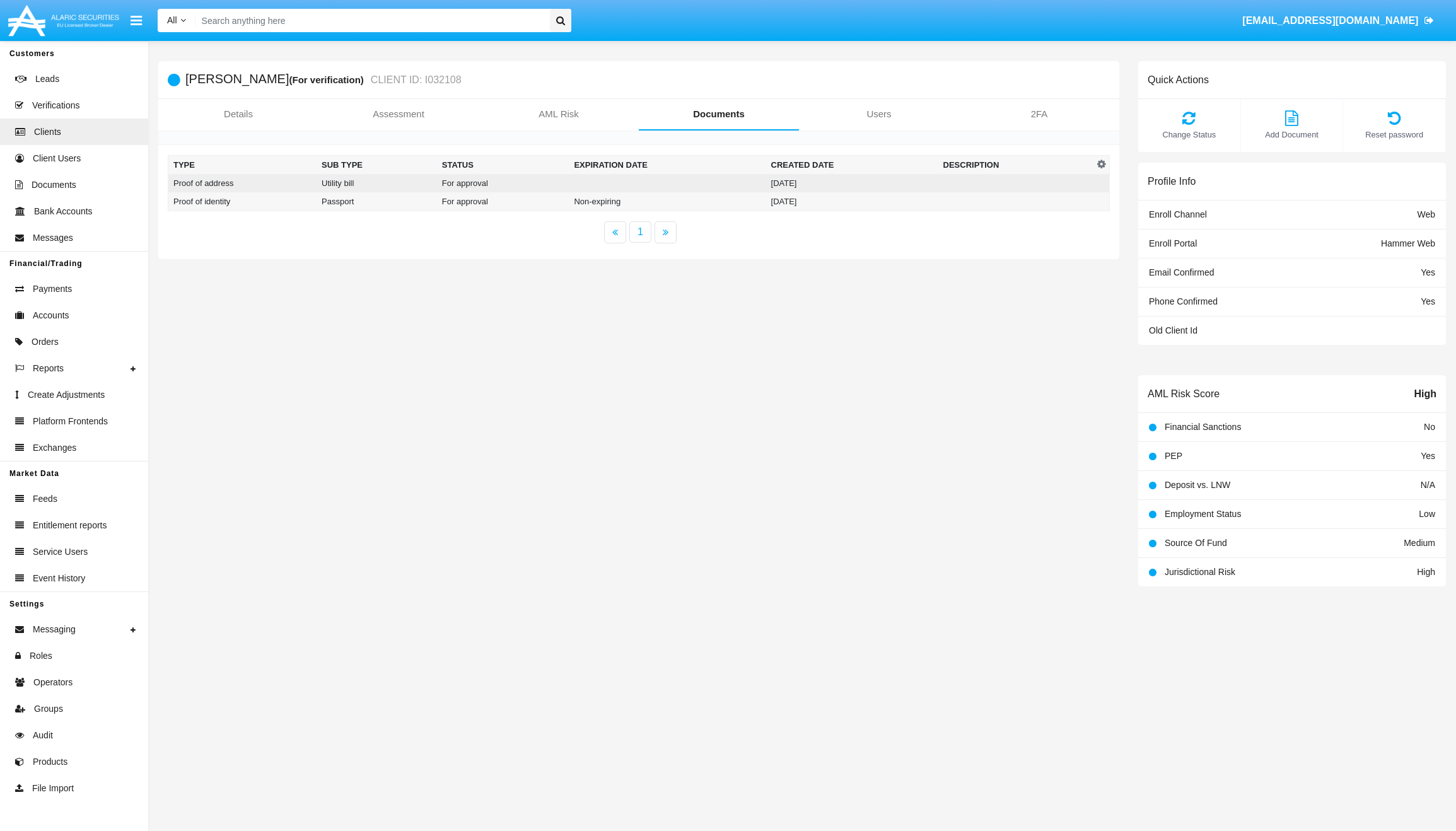
click at [639, 189] on td at bounding box center [667, 183] width 197 height 18
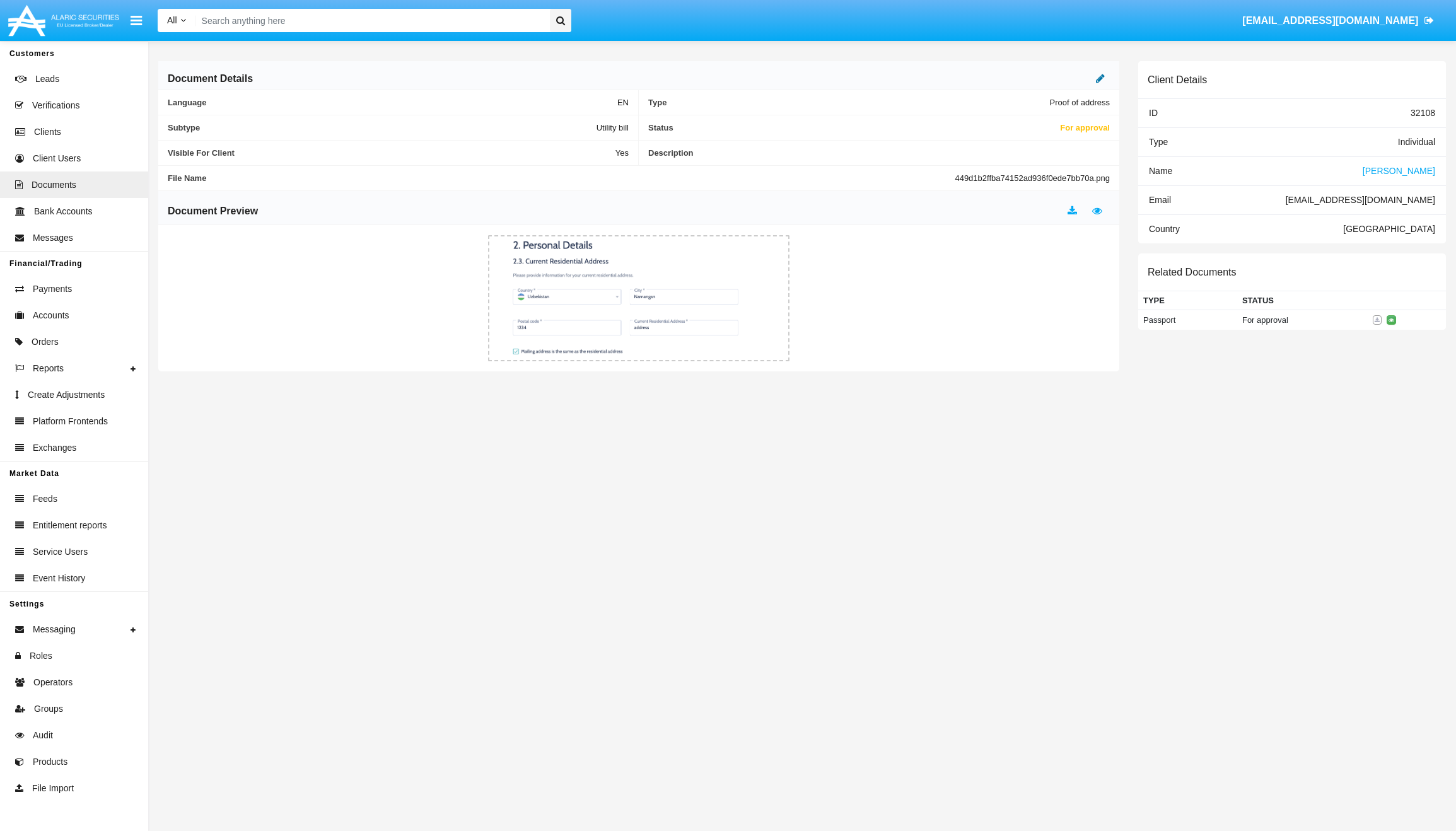
click at [1103, 79] on icon at bounding box center [1101, 78] width 9 height 10
click at [1071, 124] on div "For approval" at bounding box center [1047, 124] width 102 height 11
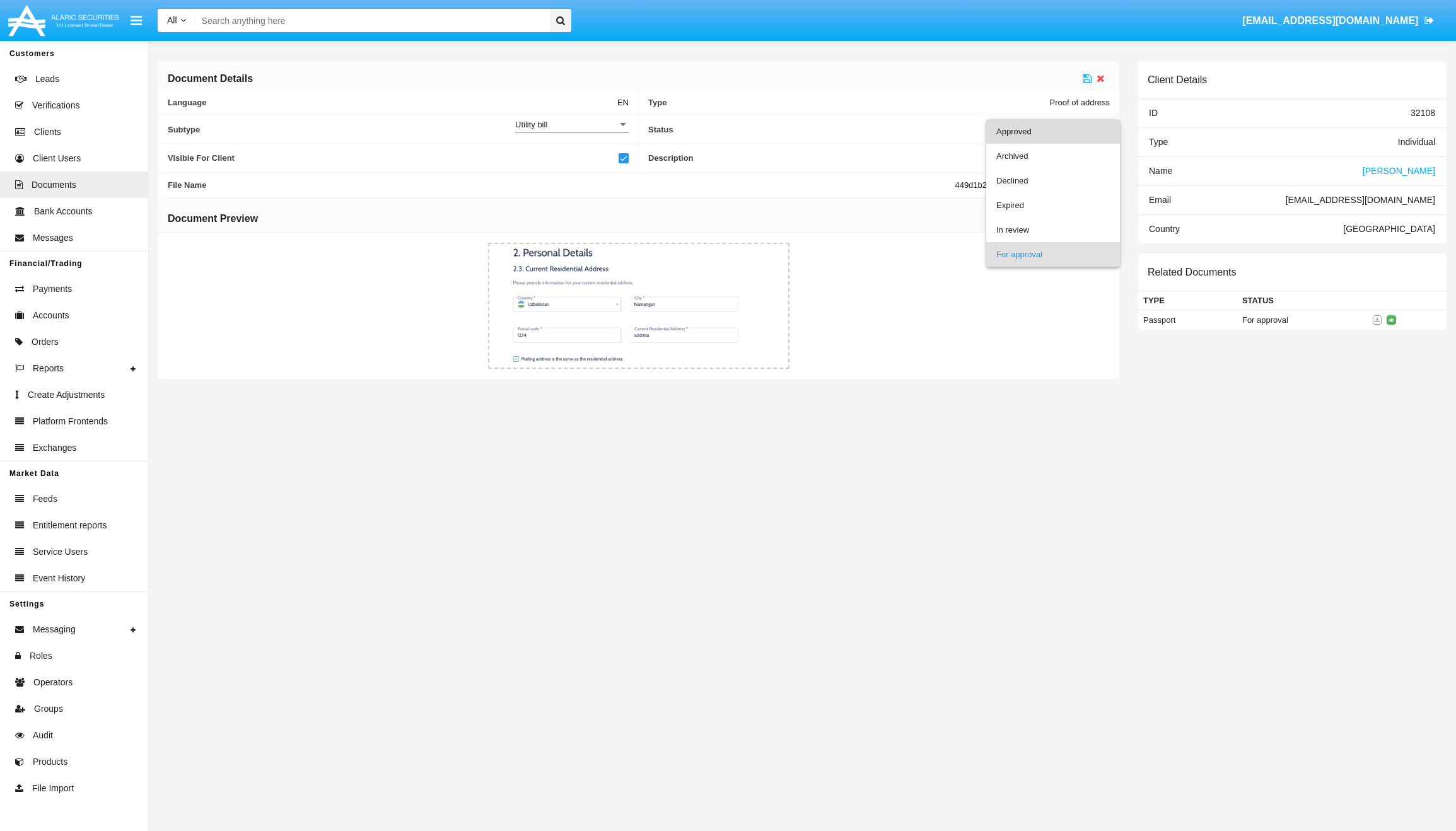
click at [1071, 126] on span "Approved" at bounding box center [1053, 131] width 114 height 24
click at [1088, 74] on icon at bounding box center [1088, 78] width 9 height 10
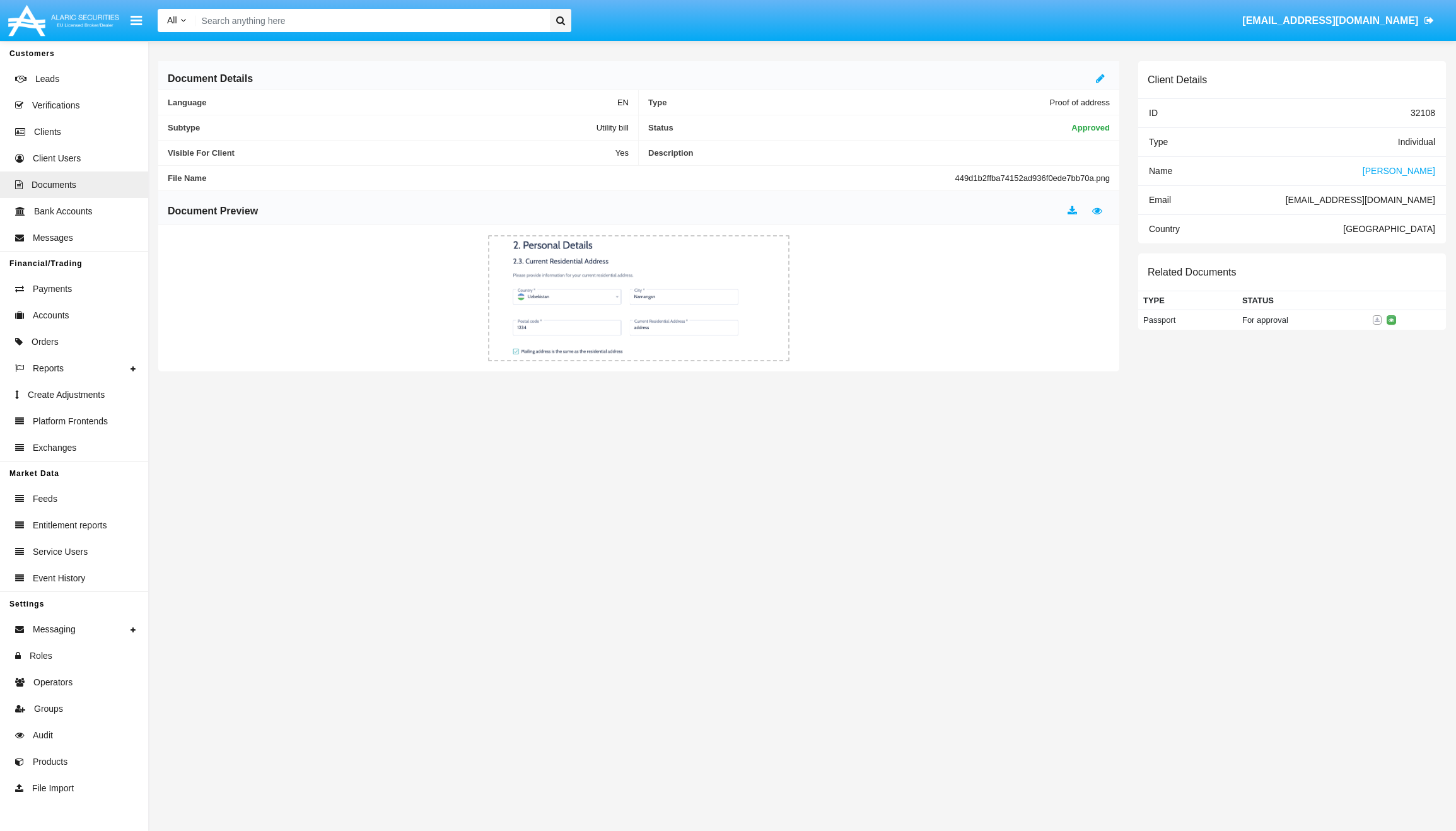
click at [1243, 568] on div "Document Details Language EN Type Proof of address Subtype Utility bill Status …" at bounding box center [802, 436] width 1308 height 791
click at [1195, 479] on div "Document Details Language EN Type Proof of address Subtype Utility bill Status …" at bounding box center [802, 436] width 1308 height 791
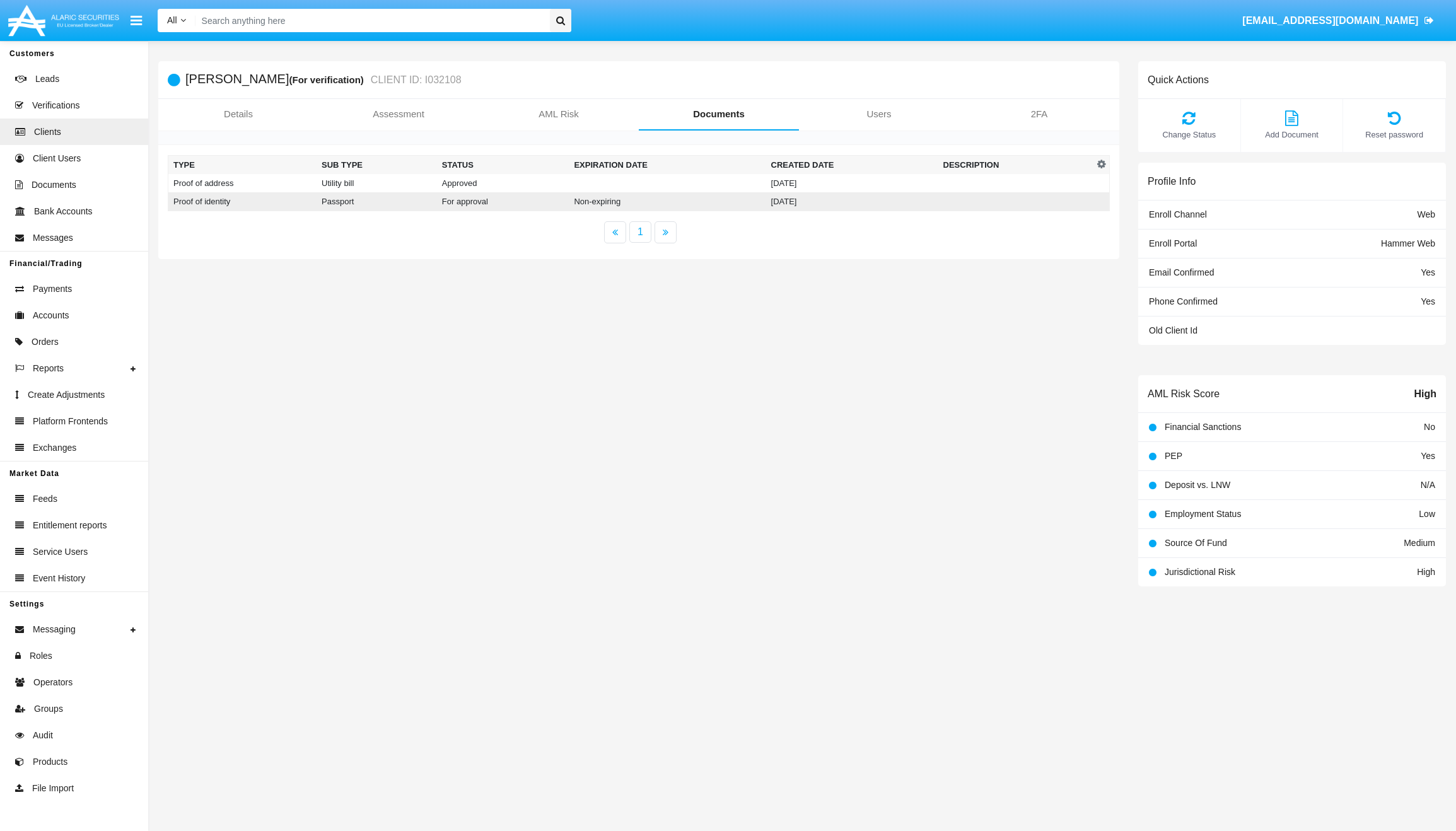
click at [794, 204] on td "[DATE]" at bounding box center [852, 201] width 172 height 19
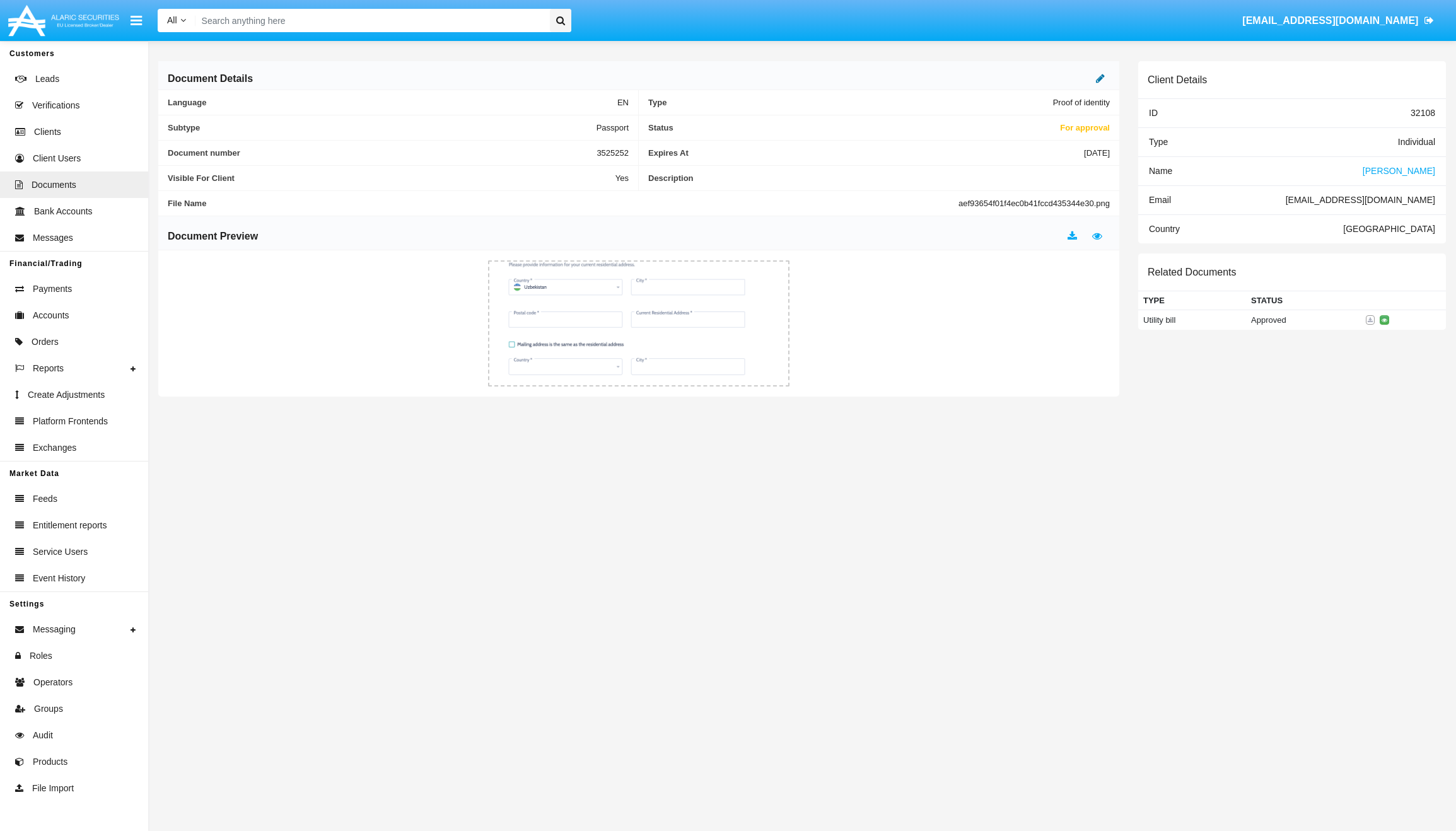
click at [1101, 79] on icon at bounding box center [1101, 78] width 9 height 10
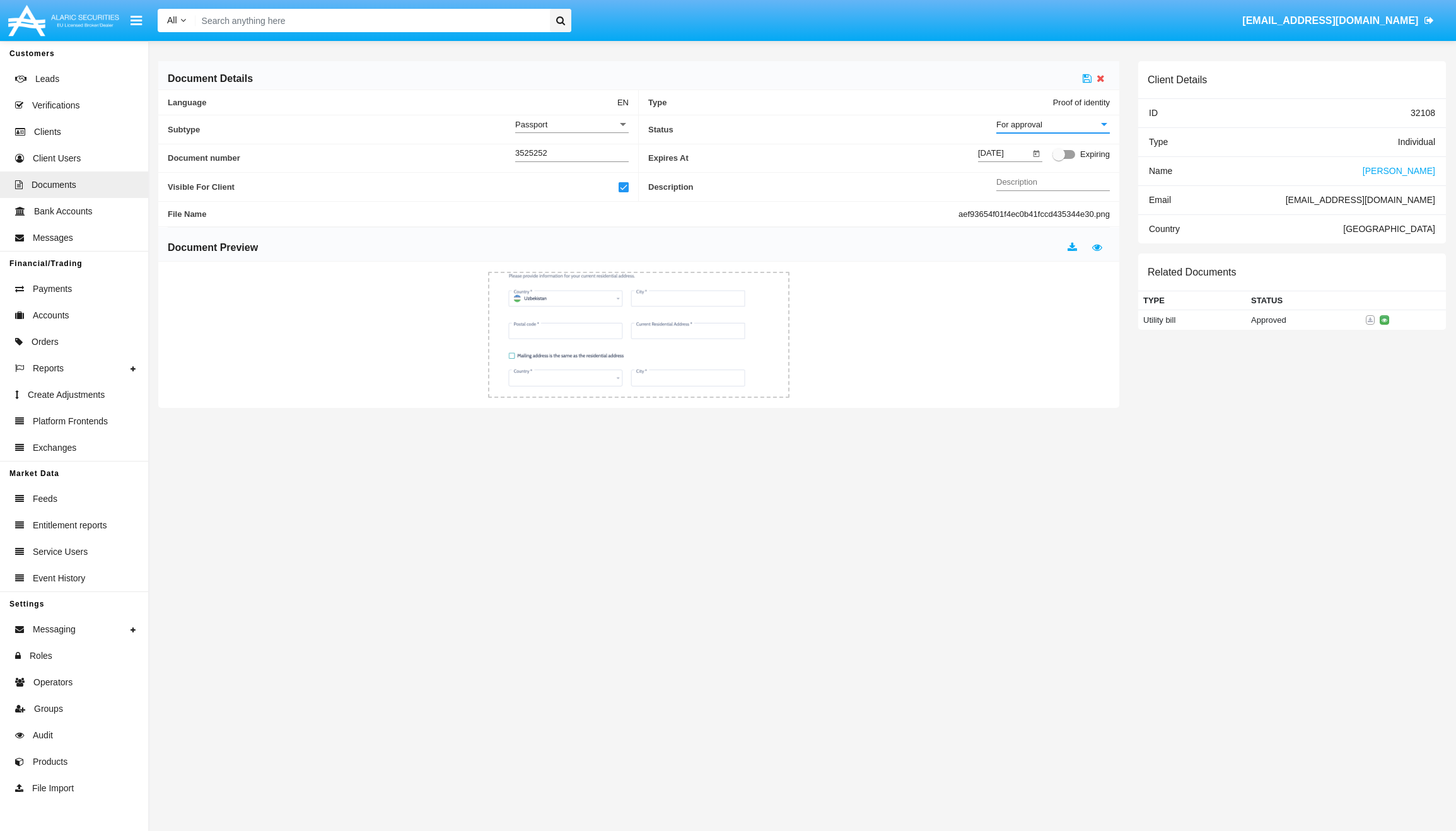
click at [1073, 126] on div "For approval" at bounding box center [1047, 124] width 102 height 11
click at [1073, 126] on span "Approved" at bounding box center [1053, 131] width 114 height 24
click at [1092, 78] on div at bounding box center [1097, 79] width 27 height 15
click at [1087, 81] on icon at bounding box center [1088, 78] width 9 height 10
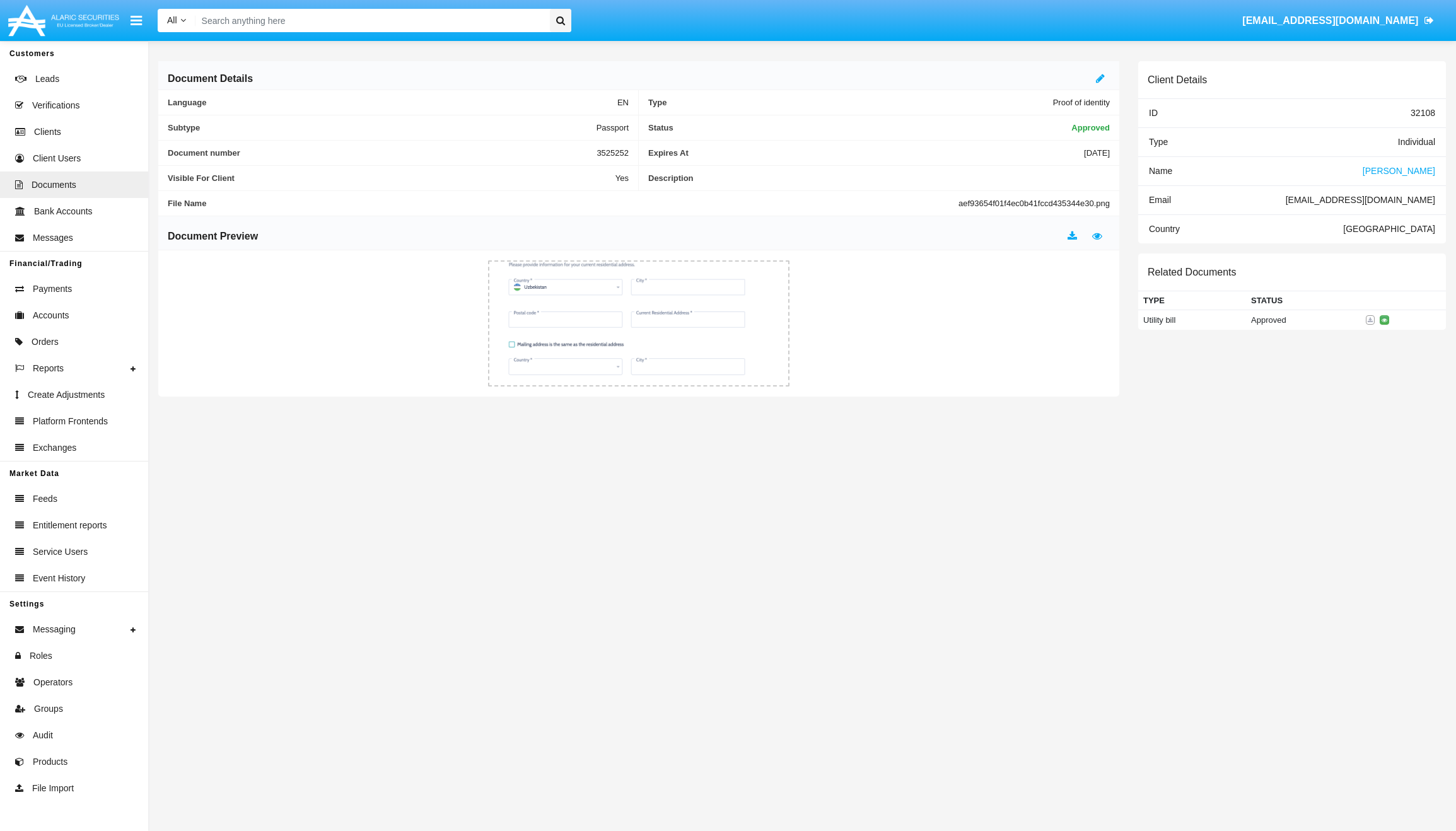
click at [1423, 174] on span "[PERSON_NAME]" at bounding box center [1399, 171] width 72 height 10
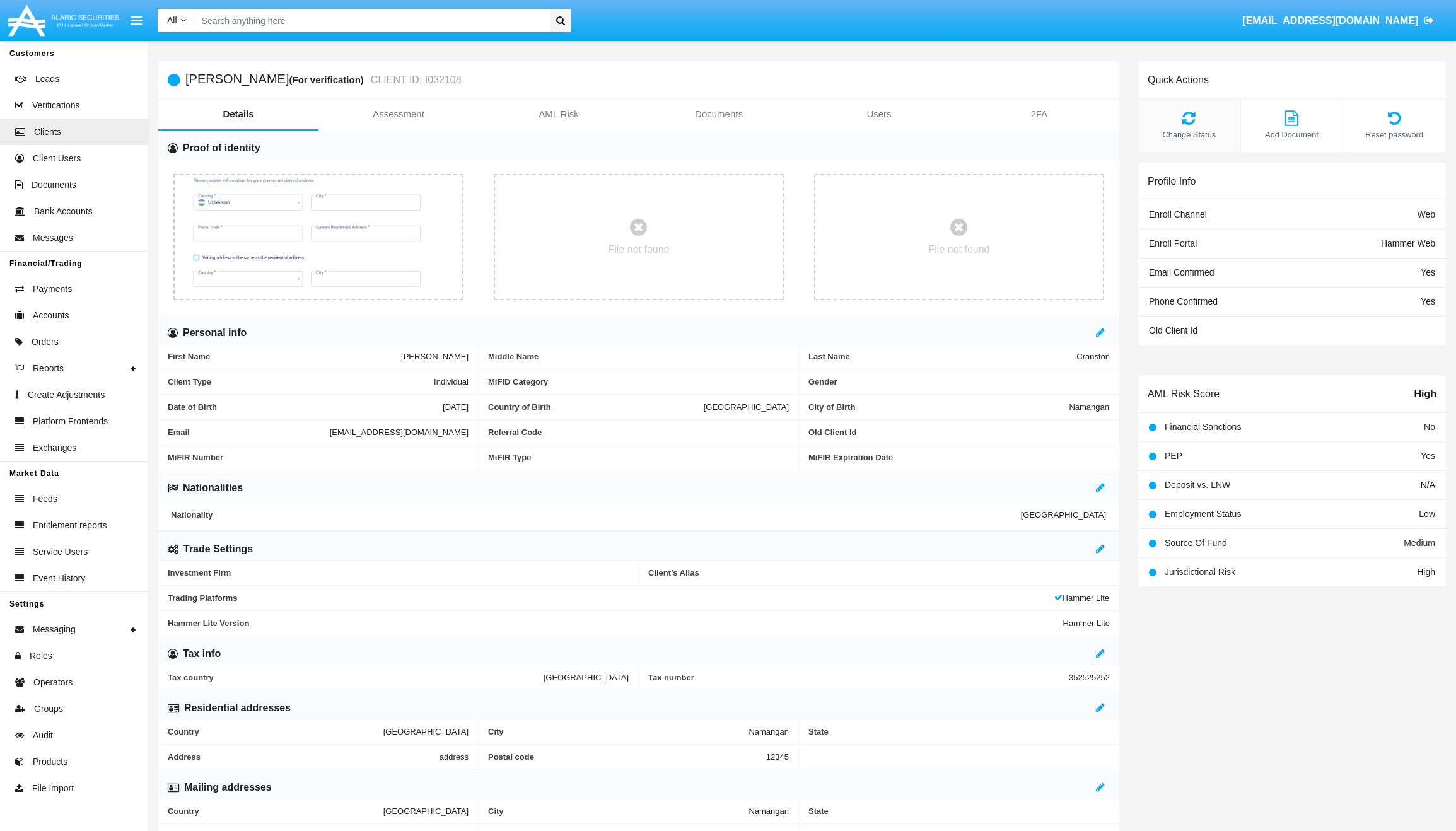
click at [1205, 129] on span "Change Status" at bounding box center [1189, 135] width 89 height 12
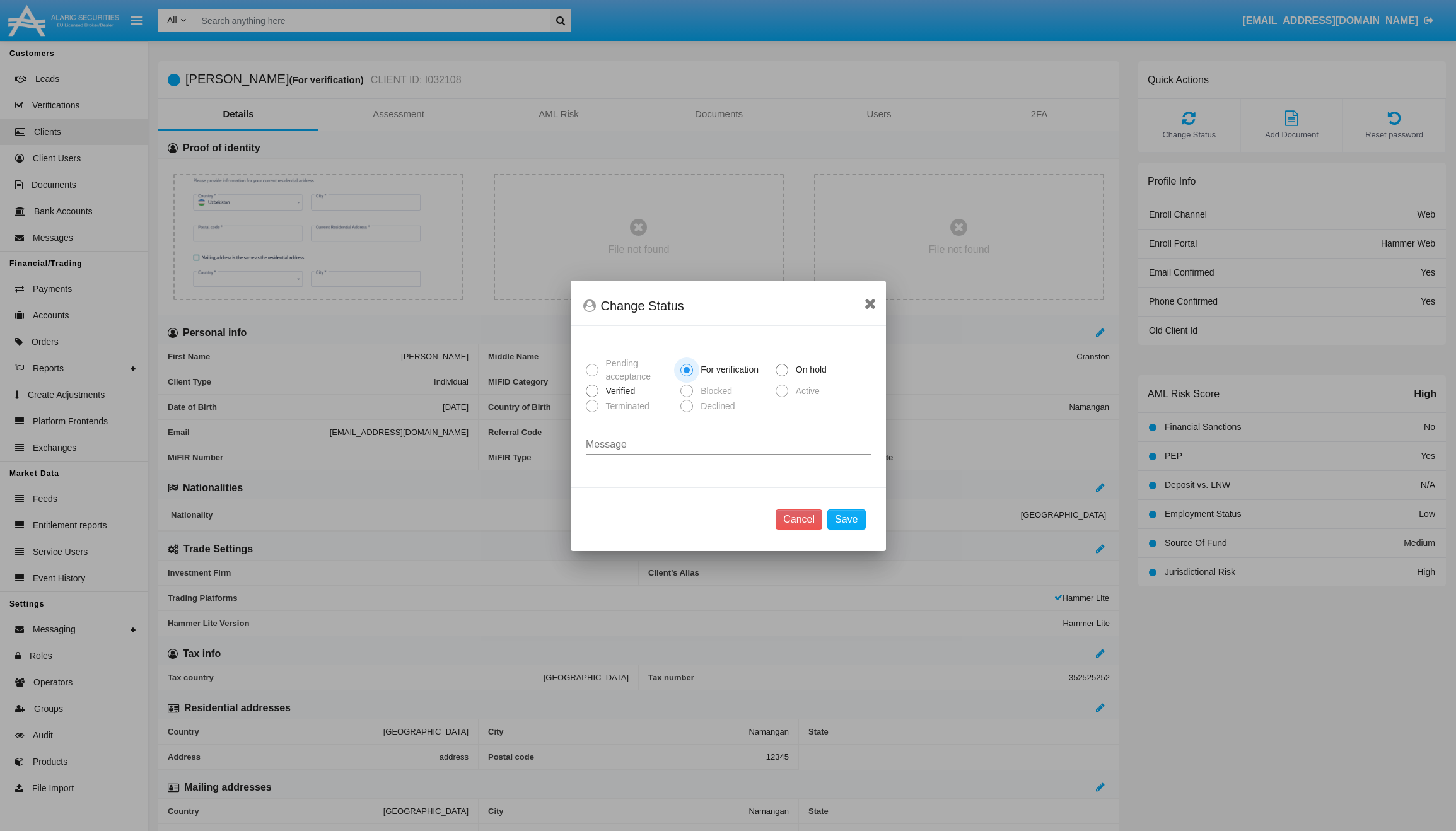
click at [619, 389] on span "Verified" at bounding box center [618, 391] width 40 height 13
click at [592, 397] on input "Verified" at bounding box center [592, 397] width 1 height 1
radio input "true"
click at [861, 525] on button "Save" at bounding box center [847, 520] width 38 height 20
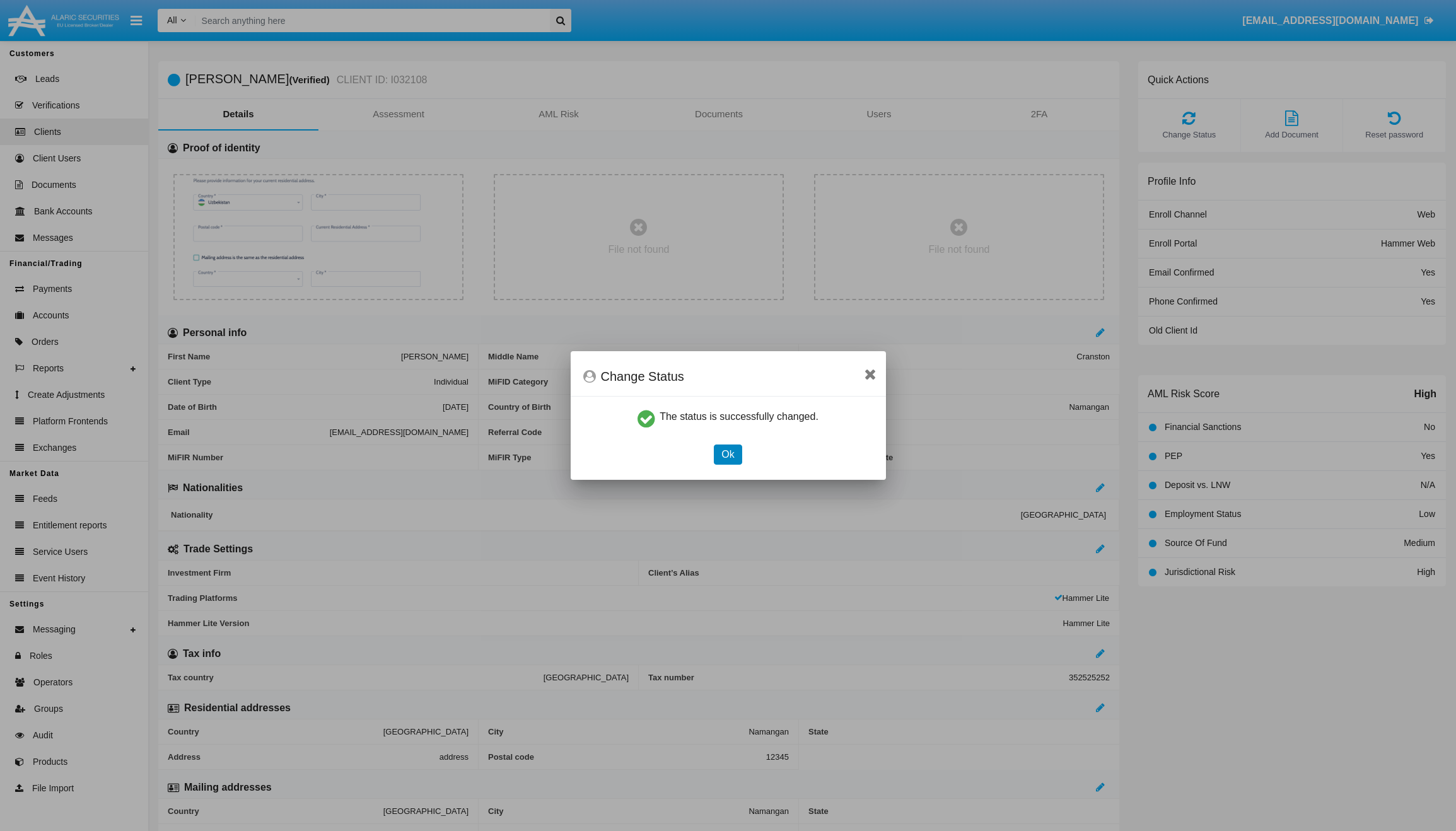
click at [726, 456] on button "Ok" at bounding box center [728, 454] width 27 height 20
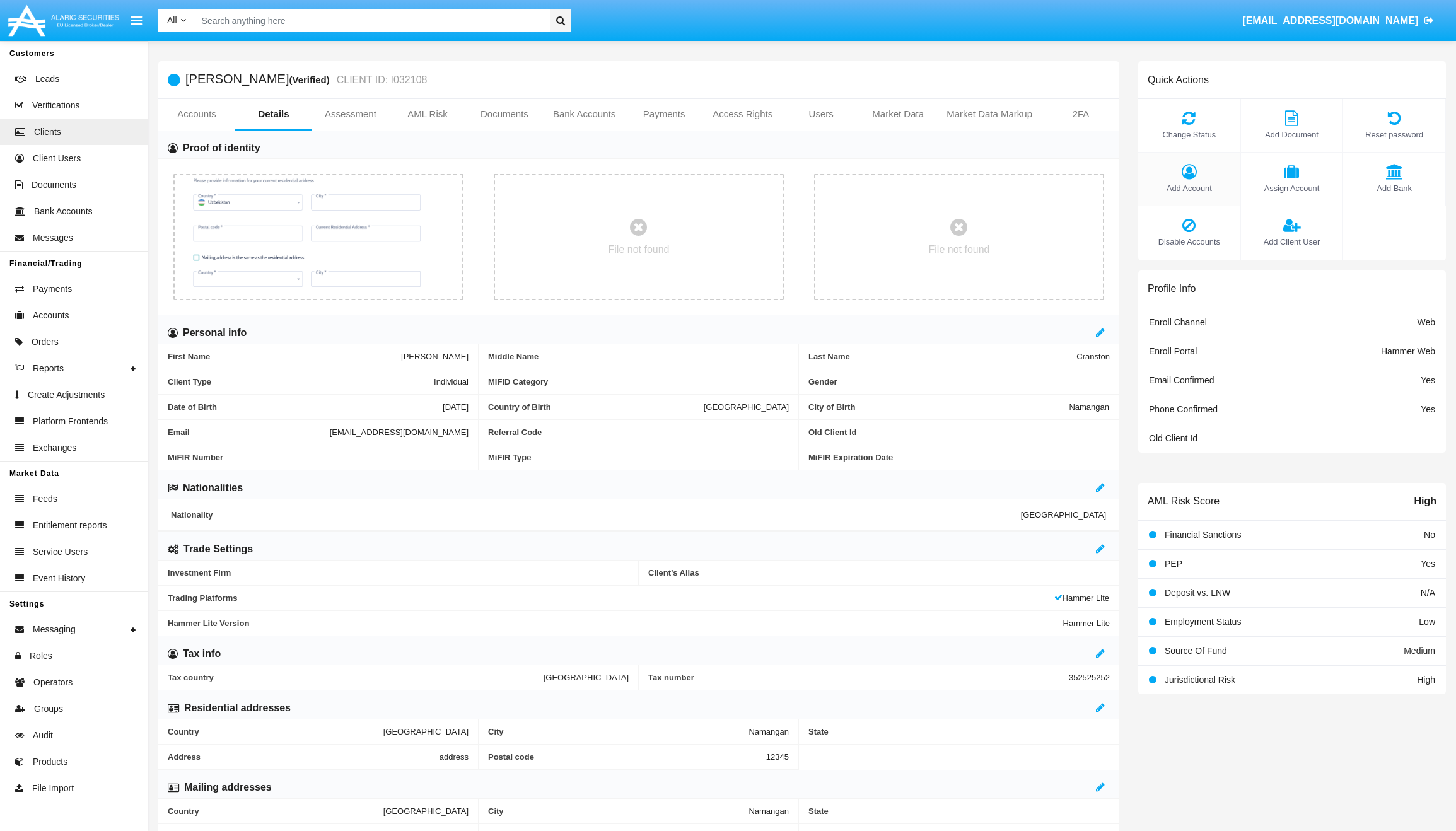
click at [1185, 187] on span "Add Account" at bounding box center [1189, 188] width 89 height 12
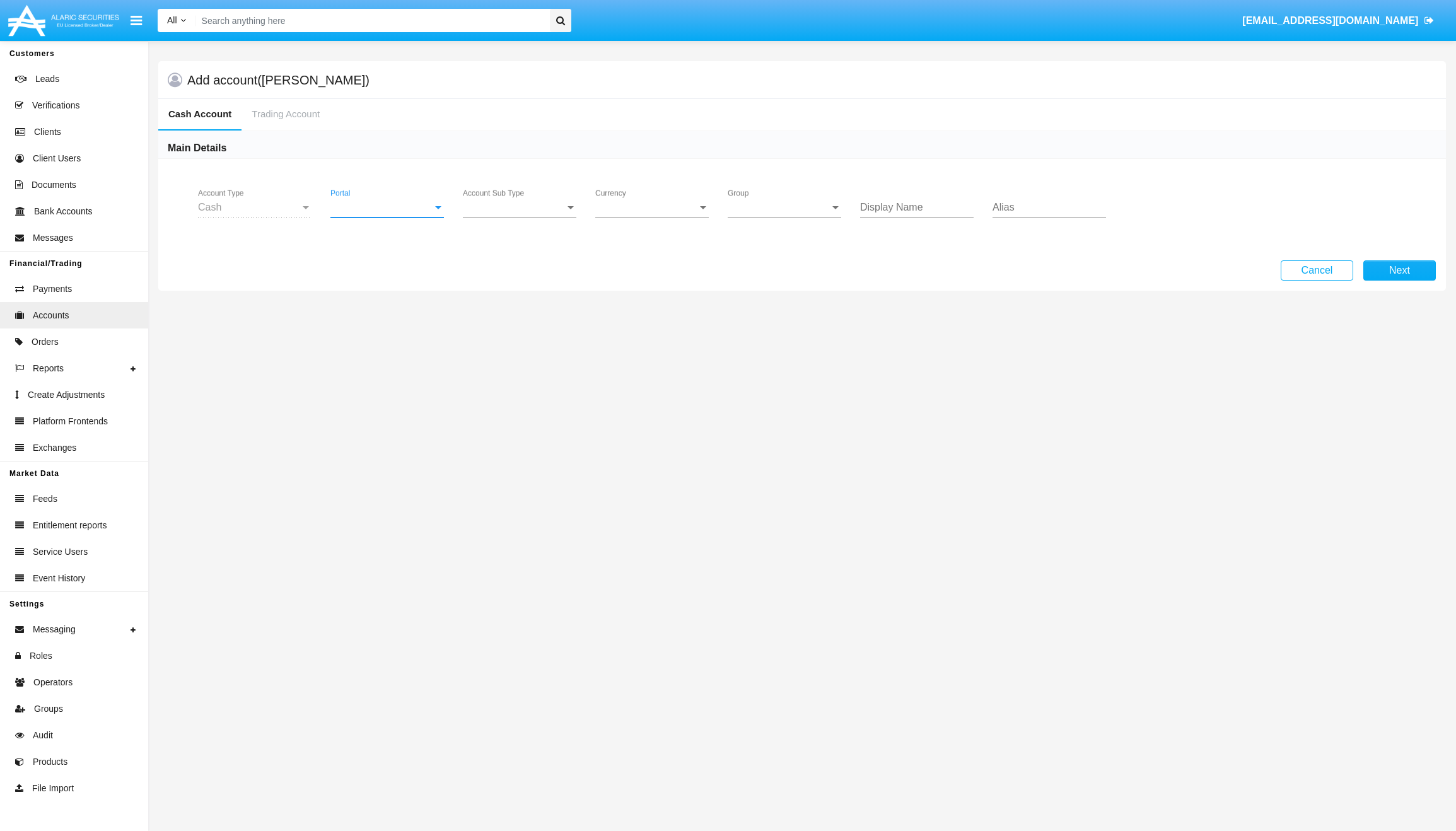
click at [382, 209] on span "Portal" at bounding box center [382, 207] width 102 height 11
click at [382, 242] on span "Hammer Web" at bounding box center [389, 247] width 117 height 30
click at [497, 210] on span "Account Sub Type" at bounding box center [514, 207] width 102 height 11
click at [497, 210] on span "Trading Cash" at bounding box center [519, 217] width 114 height 30
click at [747, 205] on span "Group" at bounding box center [779, 207] width 102 height 11
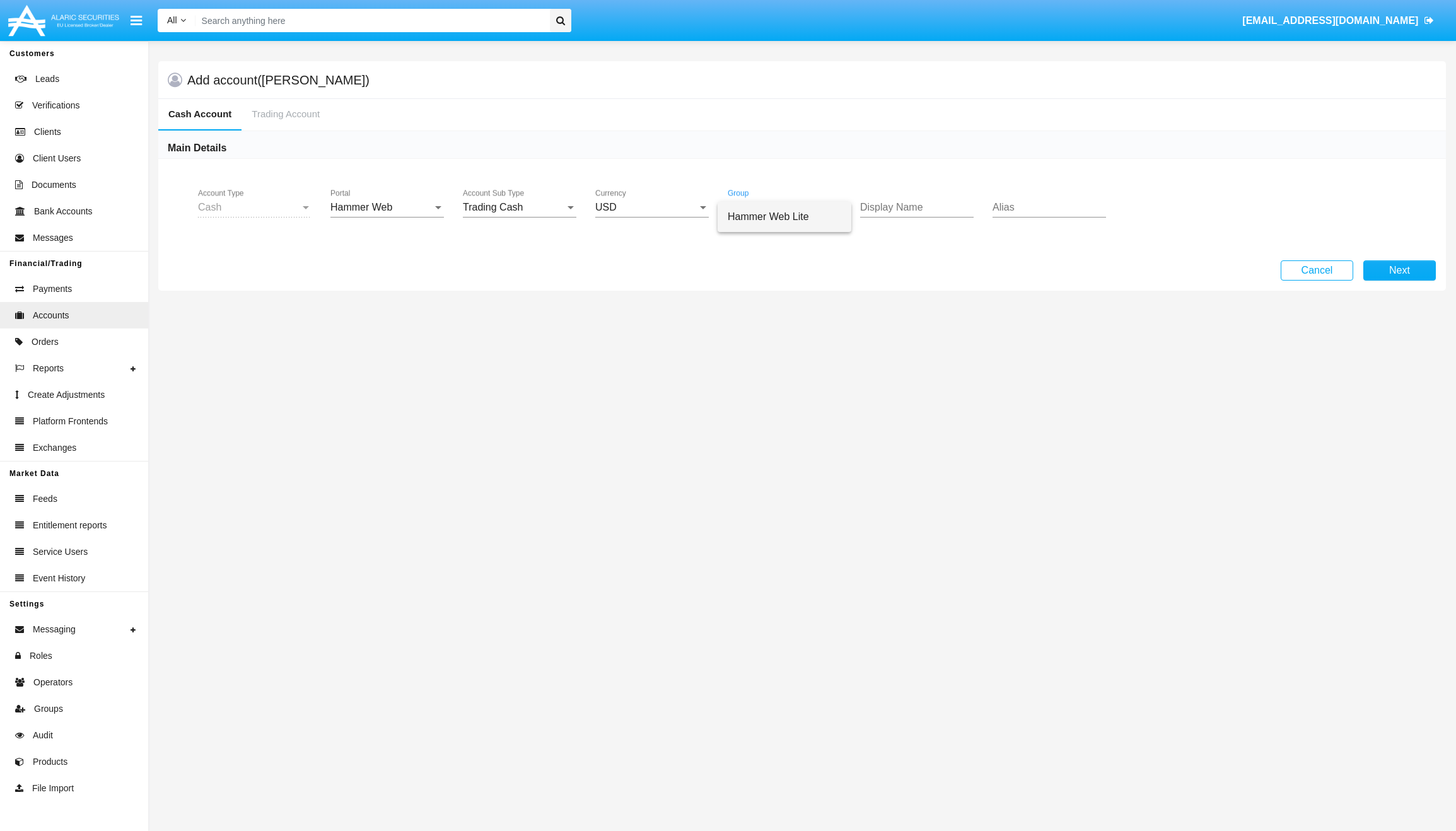
click at [758, 219] on span "Hammer Web Lite" at bounding box center [784, 217] width 114 height 30
click at [1416, 268] on button "Next" at bounding box center [1400, 271] width 72 height 20
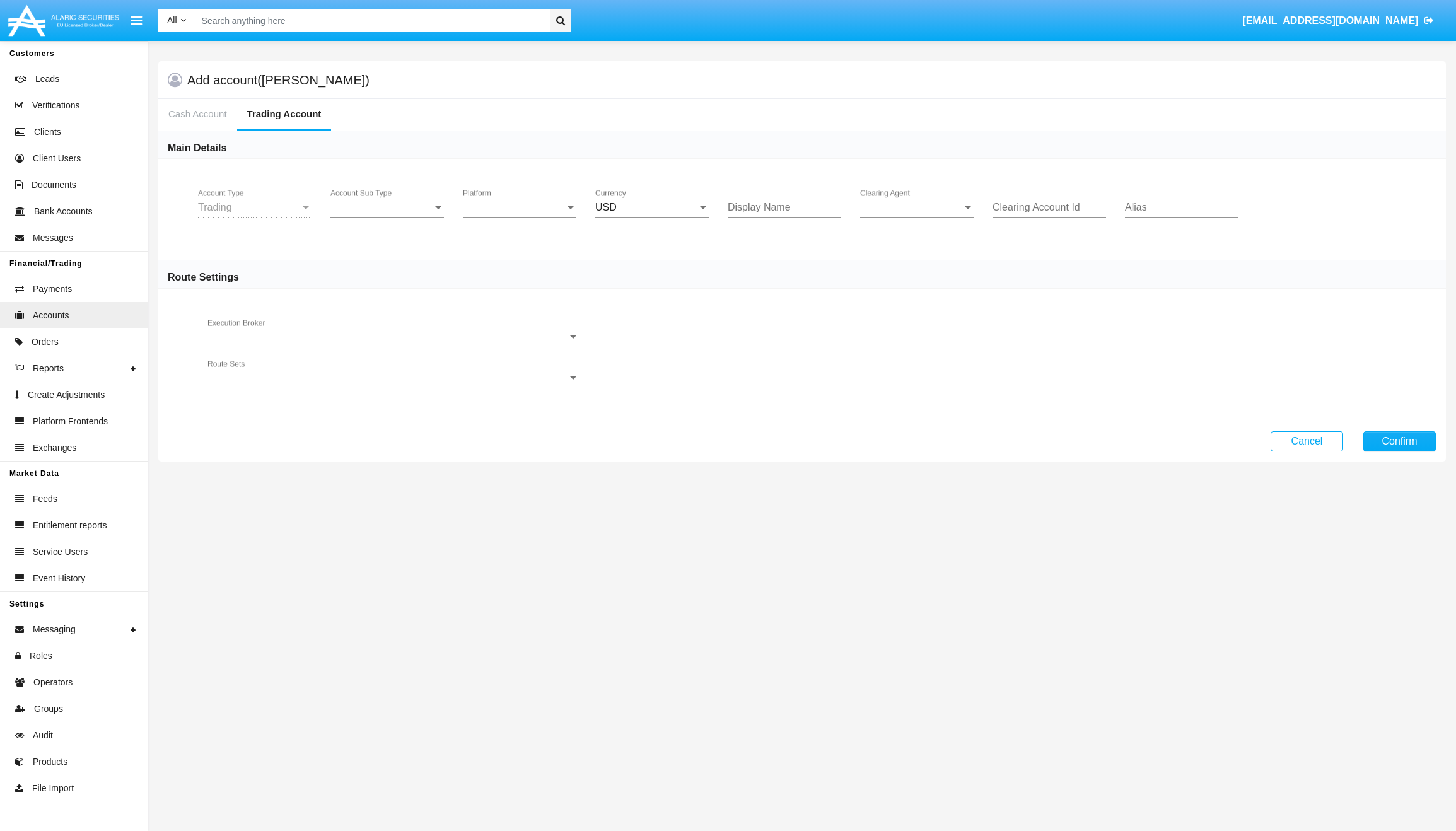
click at [425, 197] on div "Account Sub Type Account Sub Type" at bounding box center [387, 203] width 114 height 28
click at [419, 210] on span "Trading" at bounding box center [387, 217] width 114 height 30
click at [502, 210] on span "Platform" at bounding box center [514, 207] width 102 height 11
click at [502, 212] on span "Hammer Lite" at bounding box center [519, 217] width 114 height 30
click at [959, 213] on div "Clearing Agent Clearing Agent" at bounding box center [917, 203] width 114 height 28
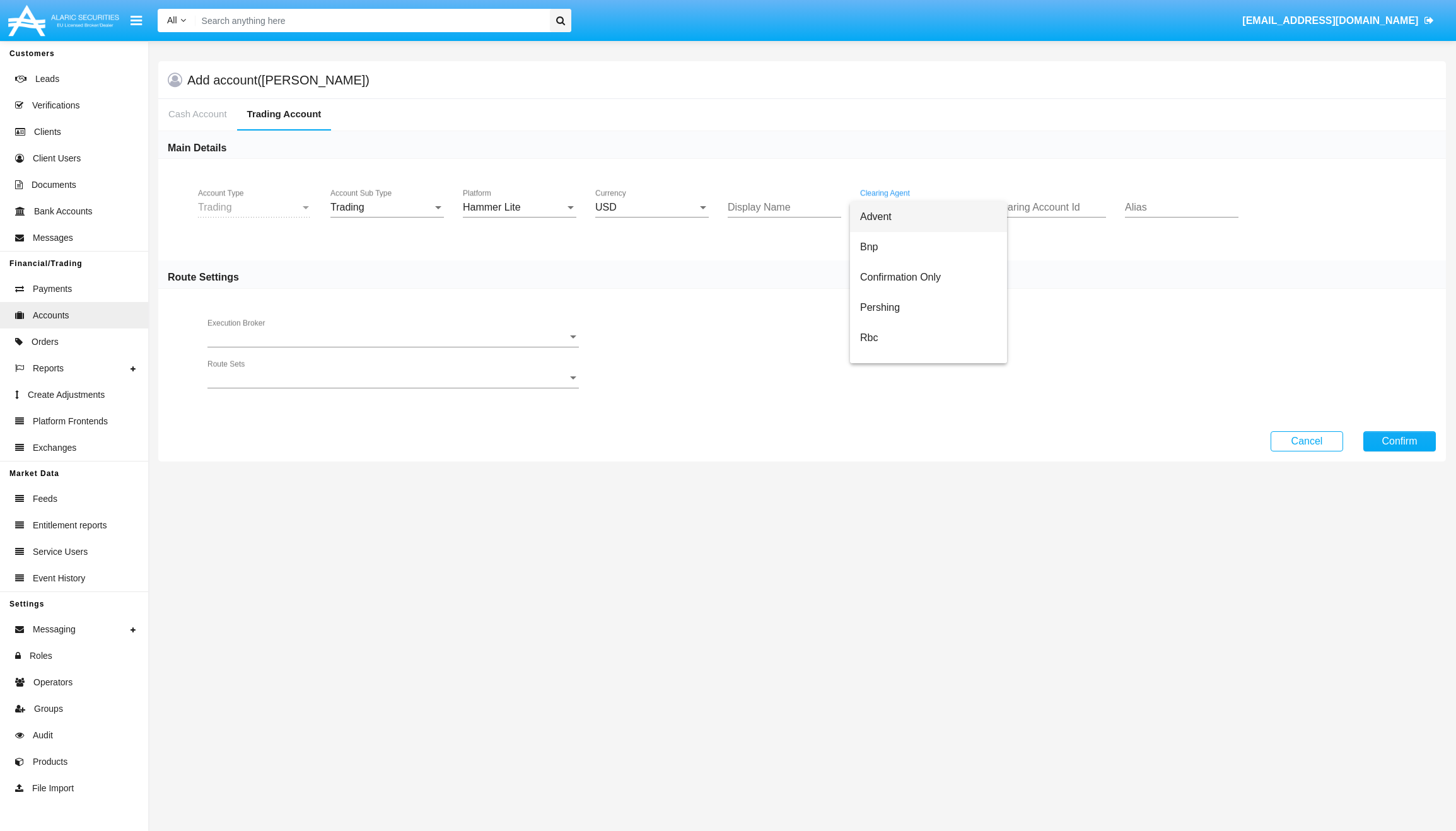
click at [943, 218] on span "Advent" at bounding box center [929, 217] width 137 height 30
click at [1040, 215] on div "Clearing Account Id" at bounding box center [1049, 203] width 114 height 28
type input "с"
type input "sms"
click at [1389, 441] on button "Confirm" at bounding box center [1400, 441] width 72 height 20
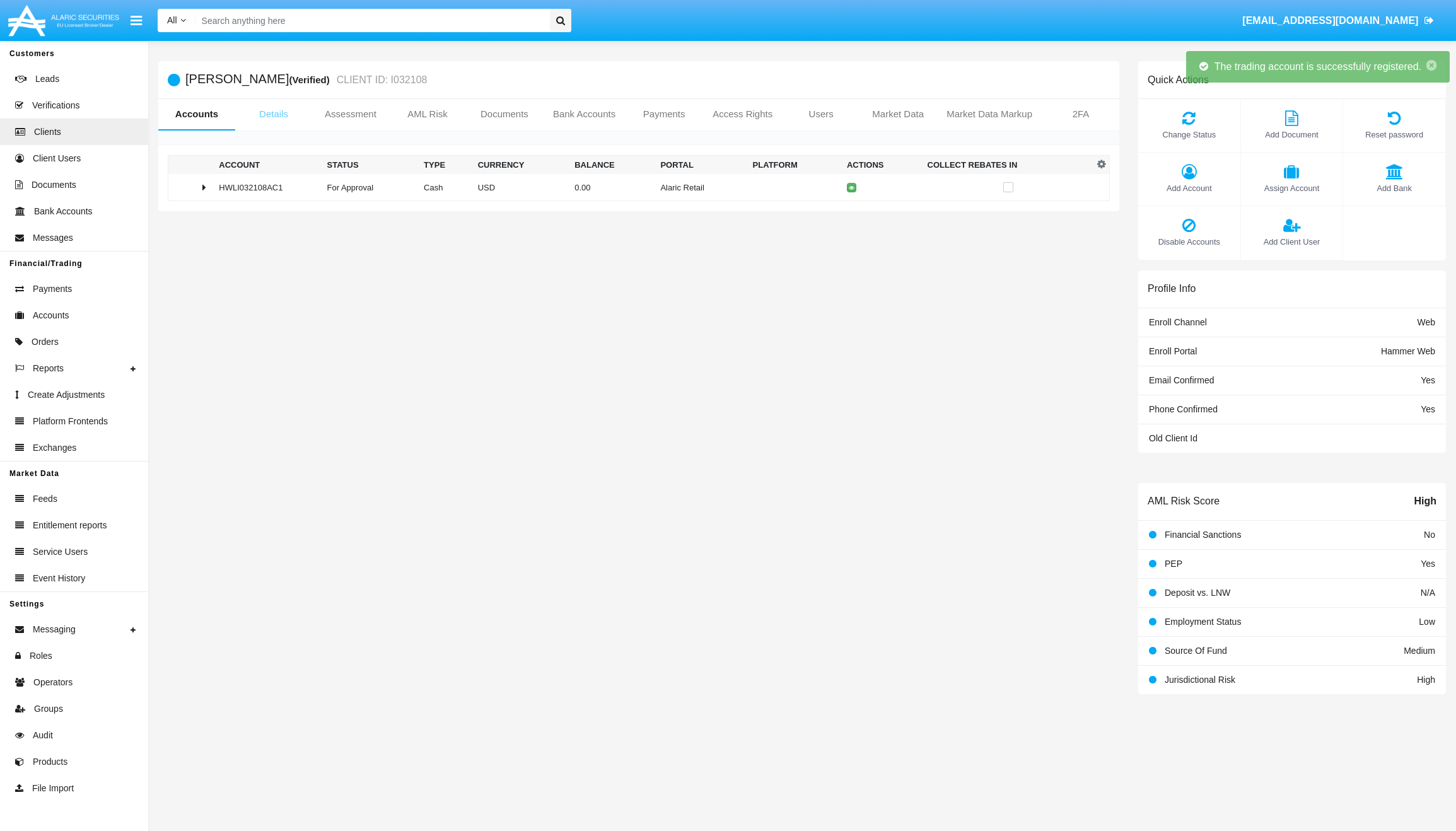
click at [270, 115] on link "Details" at bounding box center [274, 114] width 77 height 30
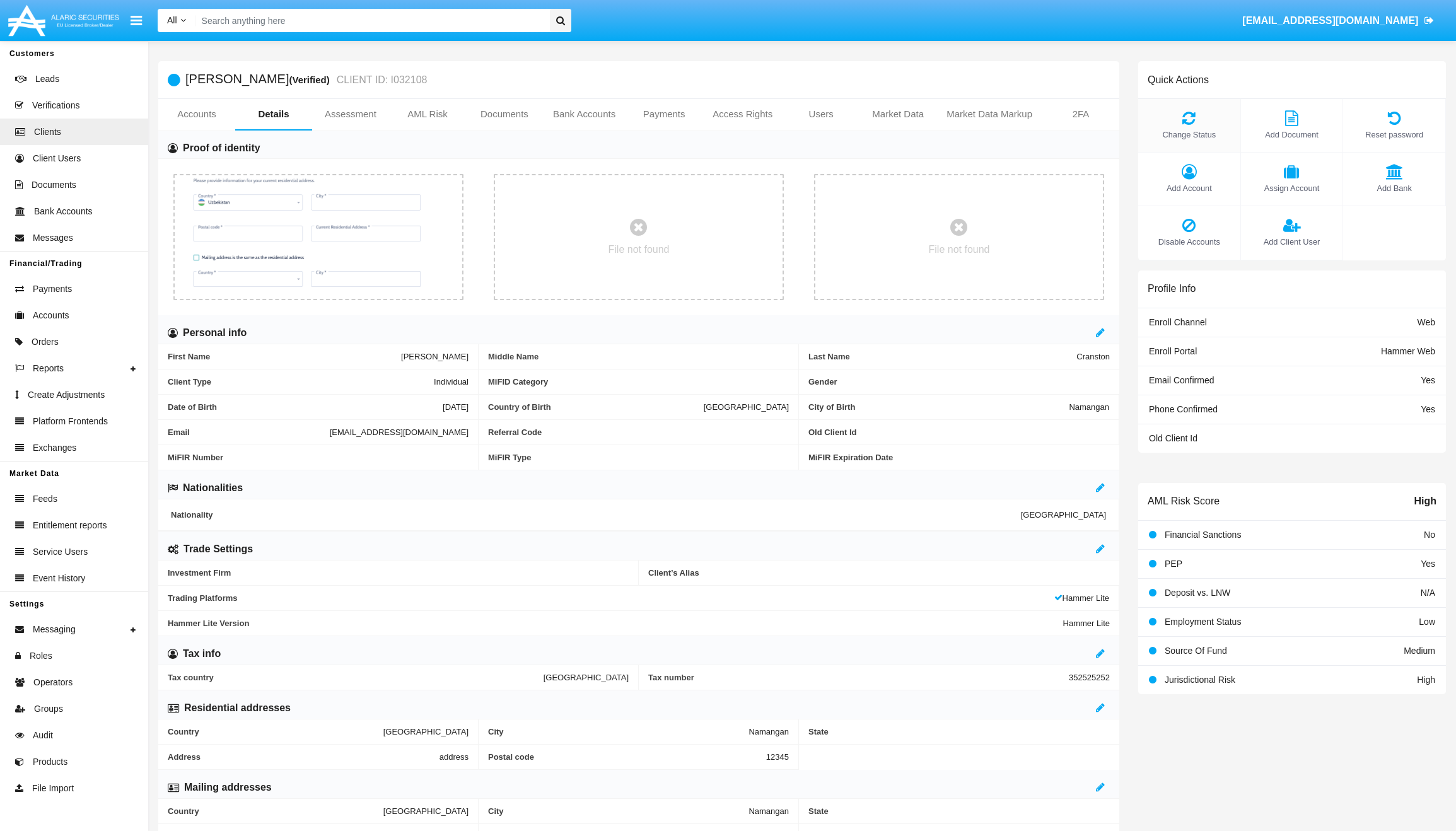
click at [1208, 123] on icon at bounding box center [1189, 118] width 89 height 15
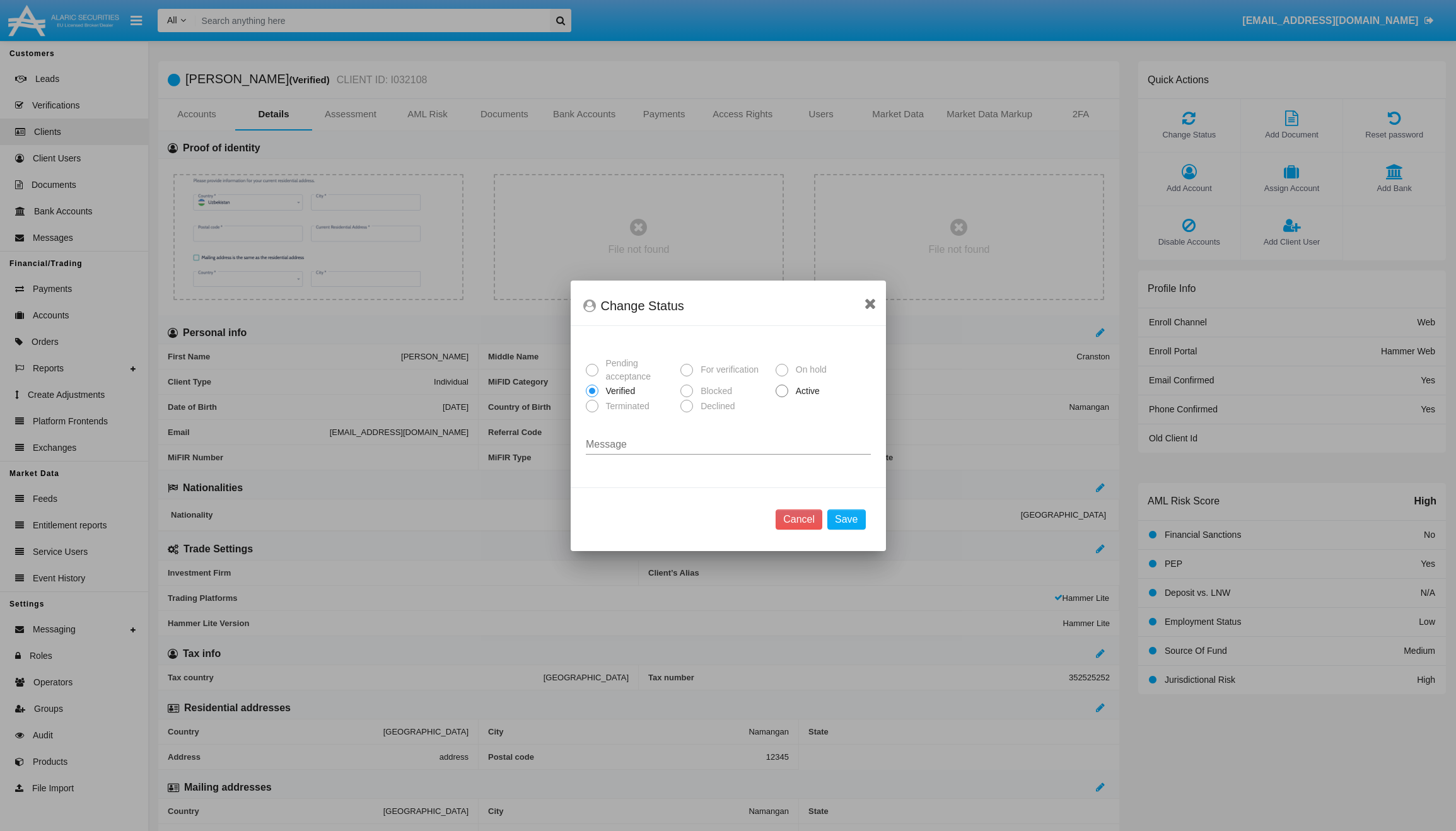
click at [812, 387] on span "Active" at bounding box center [806, 391] width 35 height 13
click at [782, 397] on input "Active" at bounding box center [781, 397] width 1 height 1
radio input "true"
click at [847, 521] on button "Save" at bounding box center [847, 520] width 38 height 20
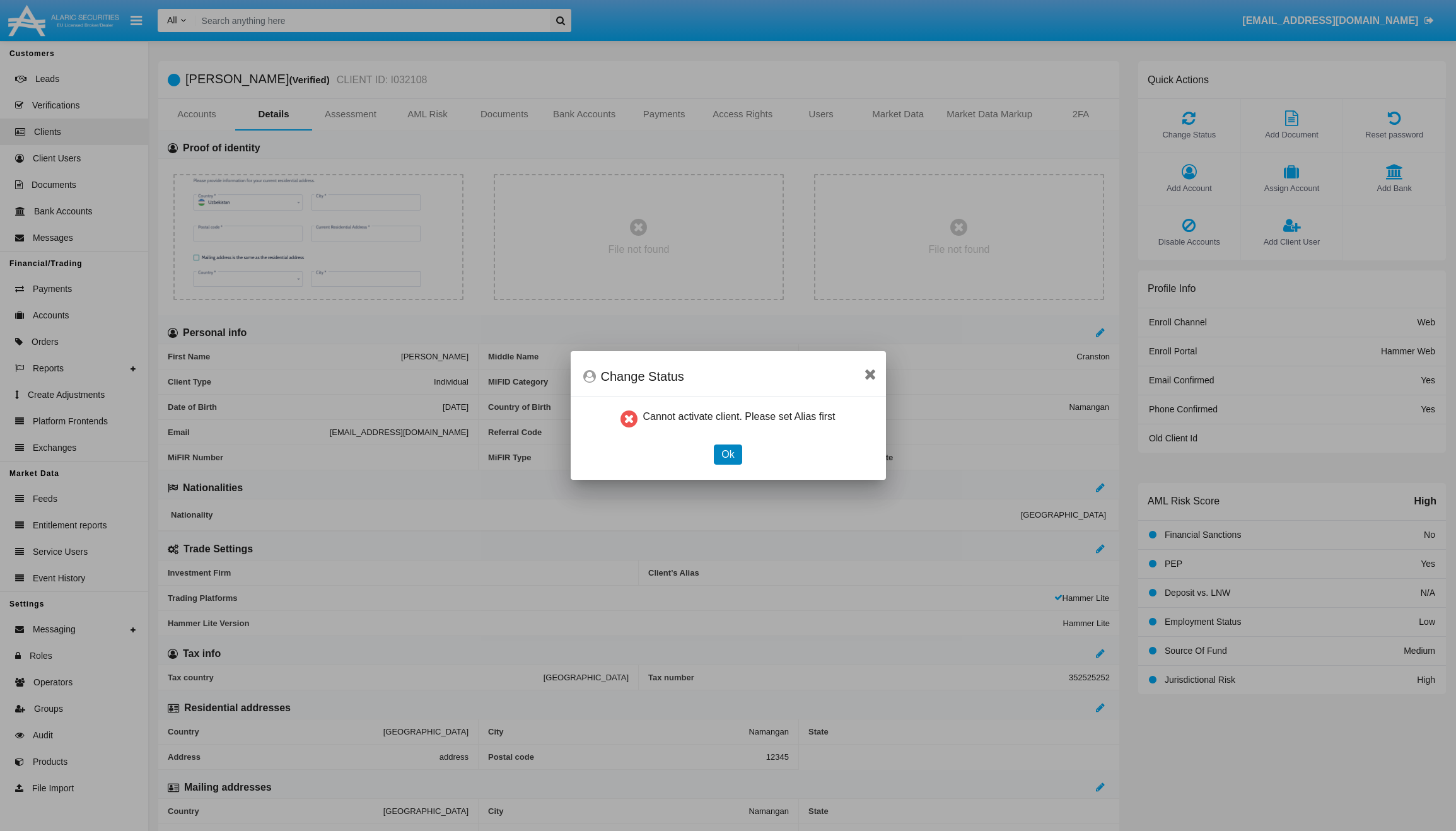
click at [736, 452] on button "Ok" at bounding box center [728, 454] width 27 height 20
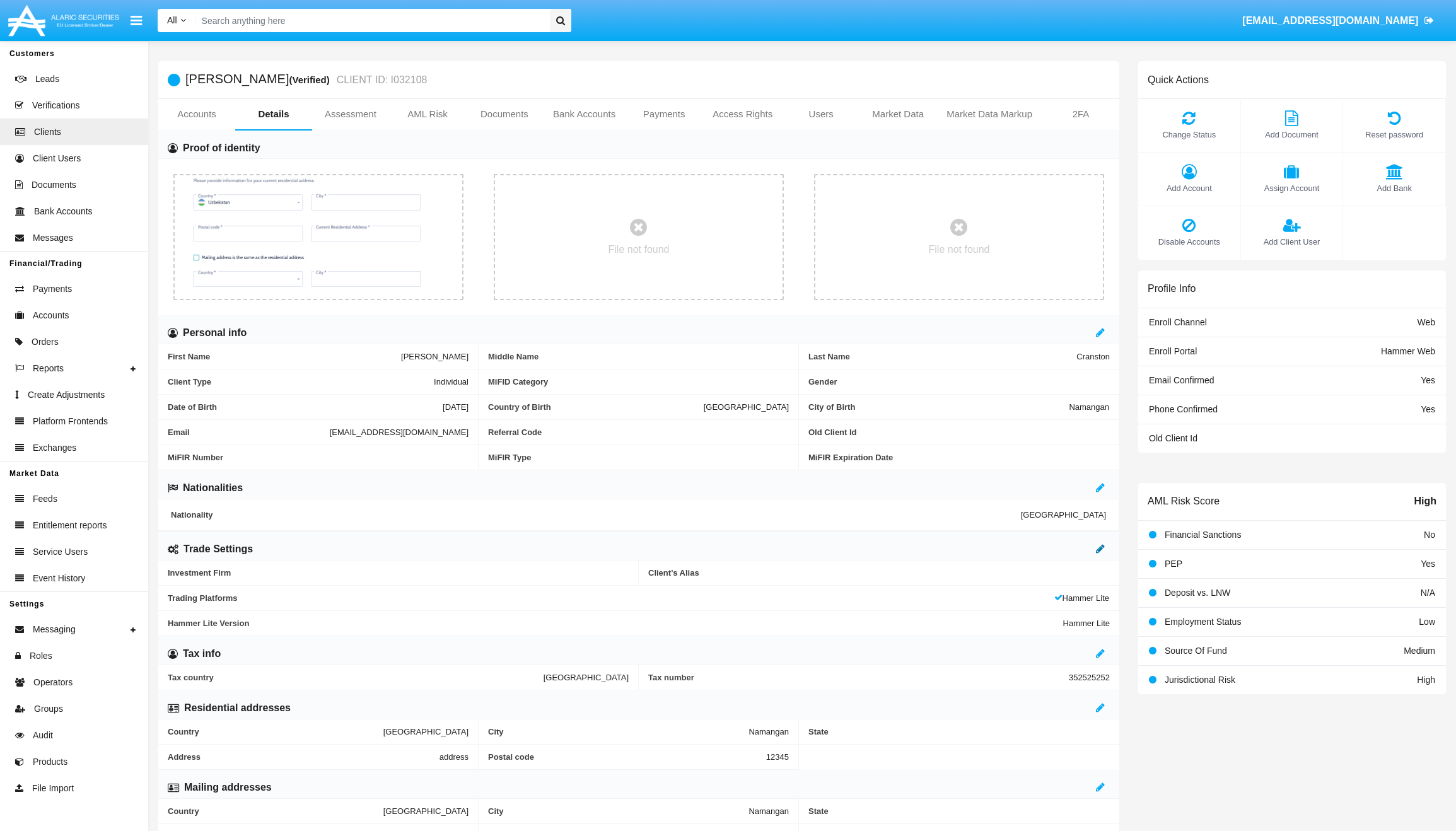
click at [1099, 554] on link at bounding box center [1101, 549] width 9 height 11
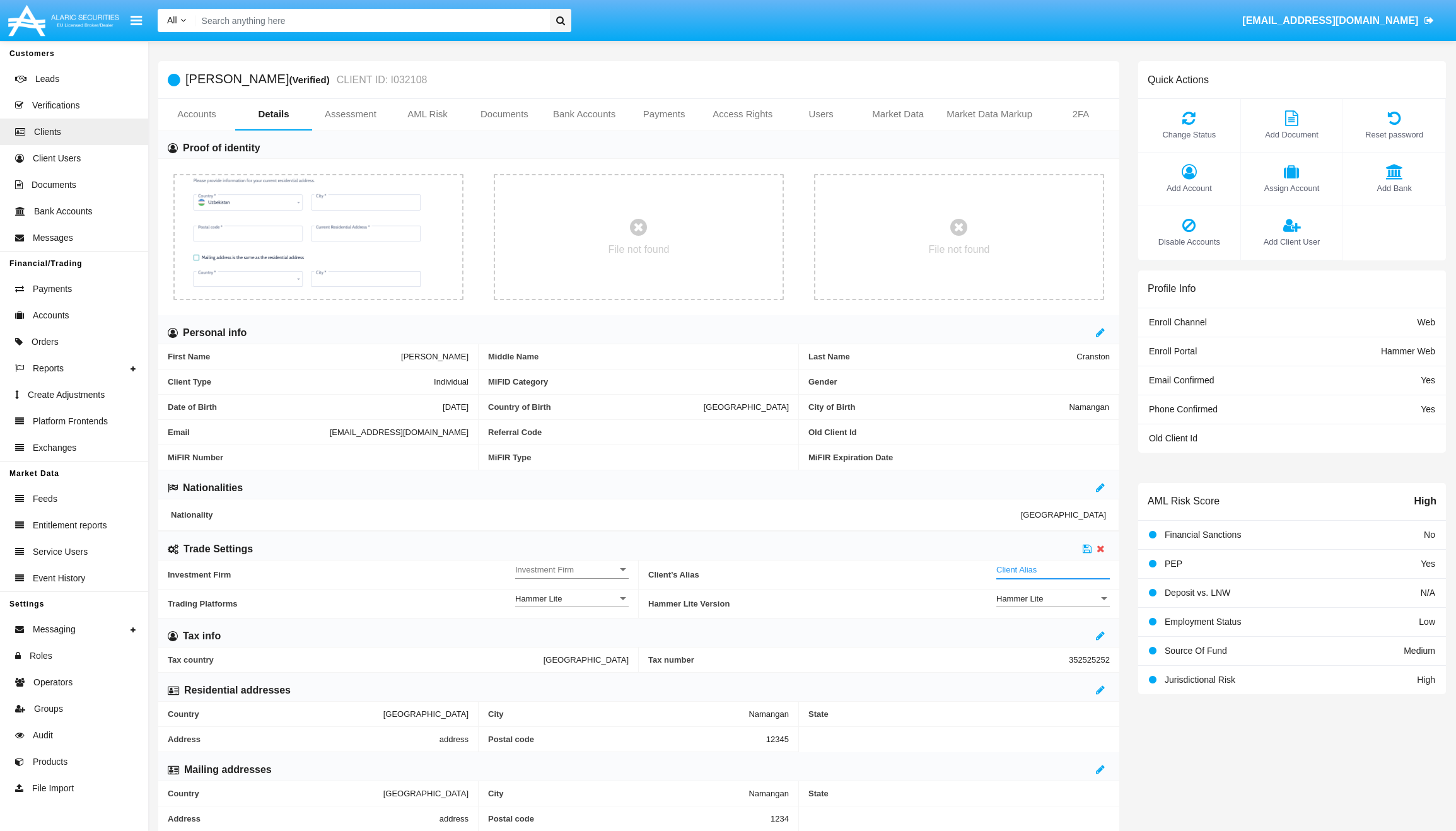
click at [1063, 572] on input "Client Alias" at bounding box center [1053, 570] width 114 height 11
type input "TEST"
click at [595, 574] on span "Investment Firm" at bounding box center [566, 570] width 102 height 11
click at [595, 574] on span "No" at bounding box center [572, 577] width 114 height 24
click at [1085, 547] on icon at bounding box center [1088, 548] width 9 height 10
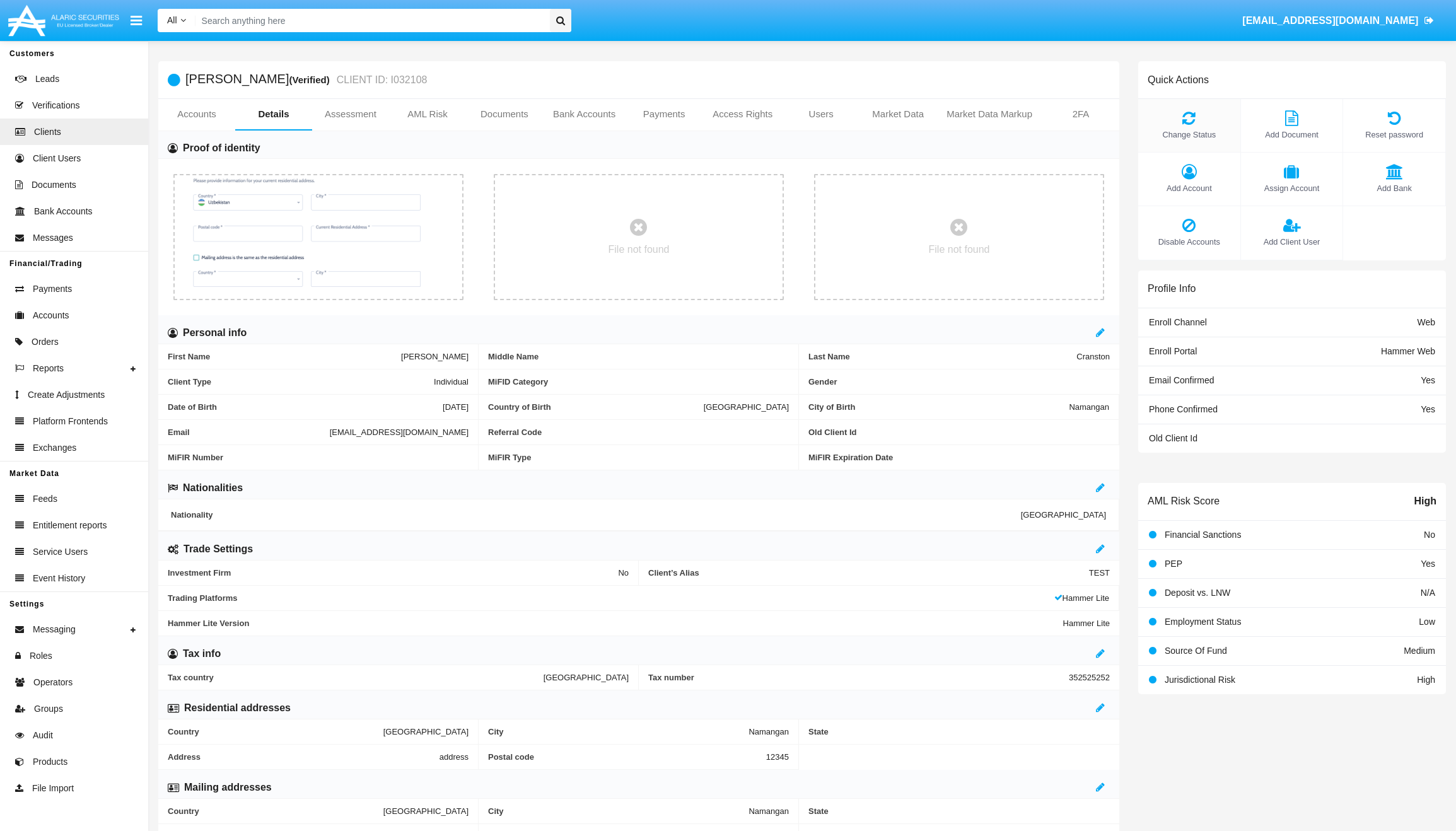
click at [1195, 124] on icon at bounding box center [1189, 118] width 89 height 15
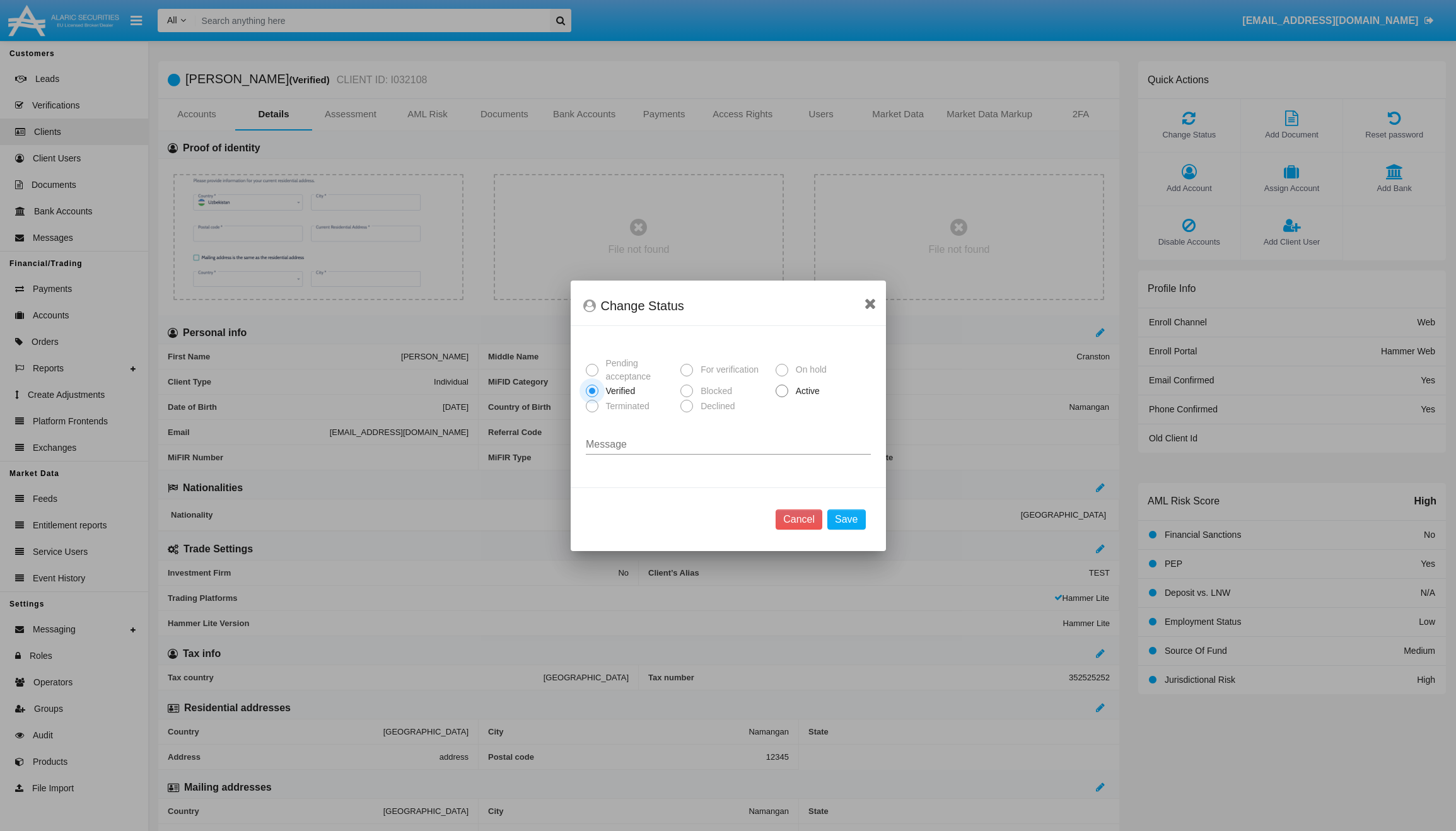
click at [803, 390] on span "Active" at bounding box center [806, 391] width 35 height 13
click at [782, 397] on input "Active" at bounding box center [781, 397] width 1 height 1
radio input "true"
click at [841, 519] on button "Save" at bounding box center [847, 520] width 38 height 20
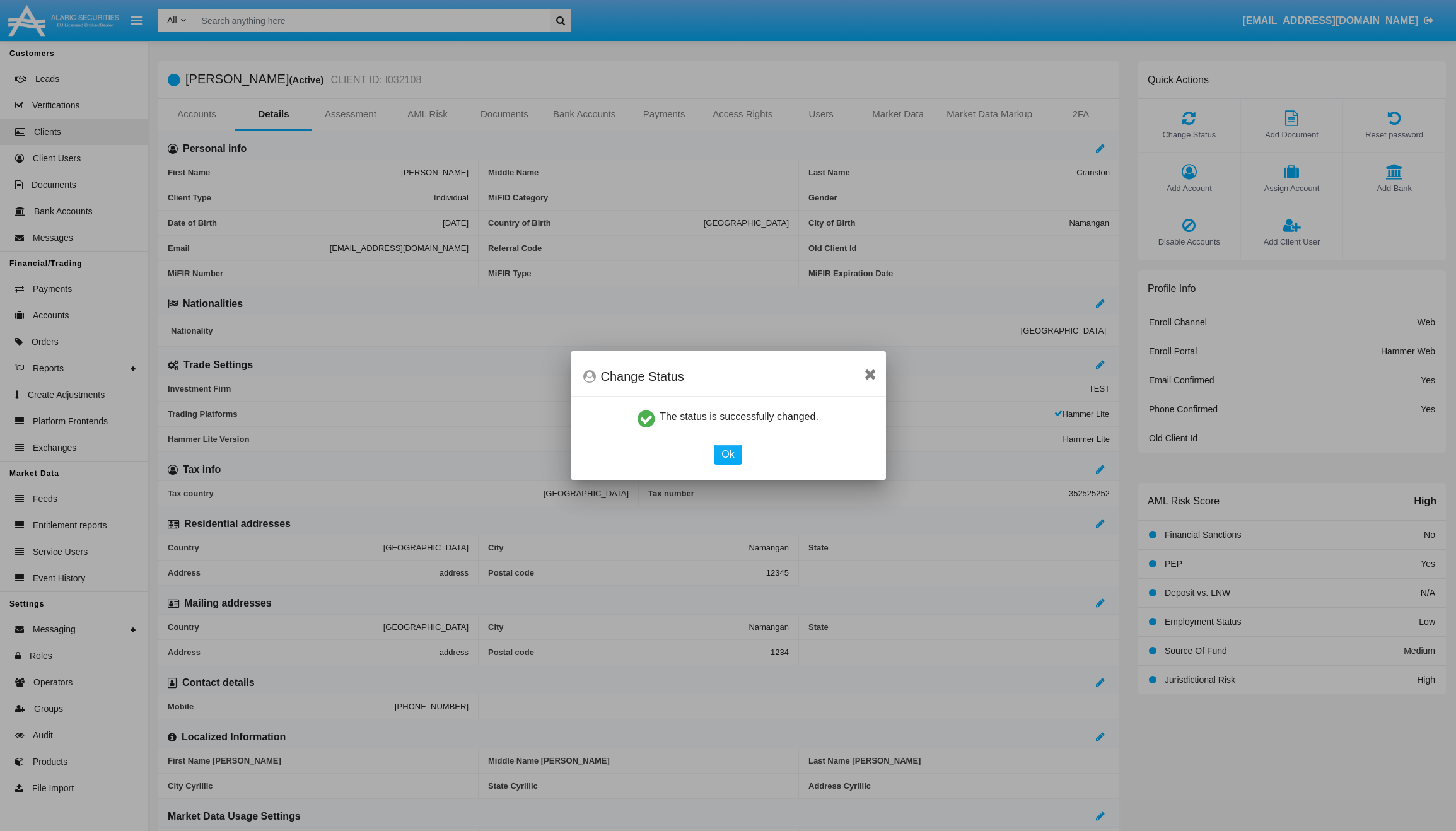
click at [742, 458] on div "Ok" at bounding box center [728, 454] width 304 height 20
click at [727, 455] on button "Ok" at bounding box center [728, 454] width 27 height 20
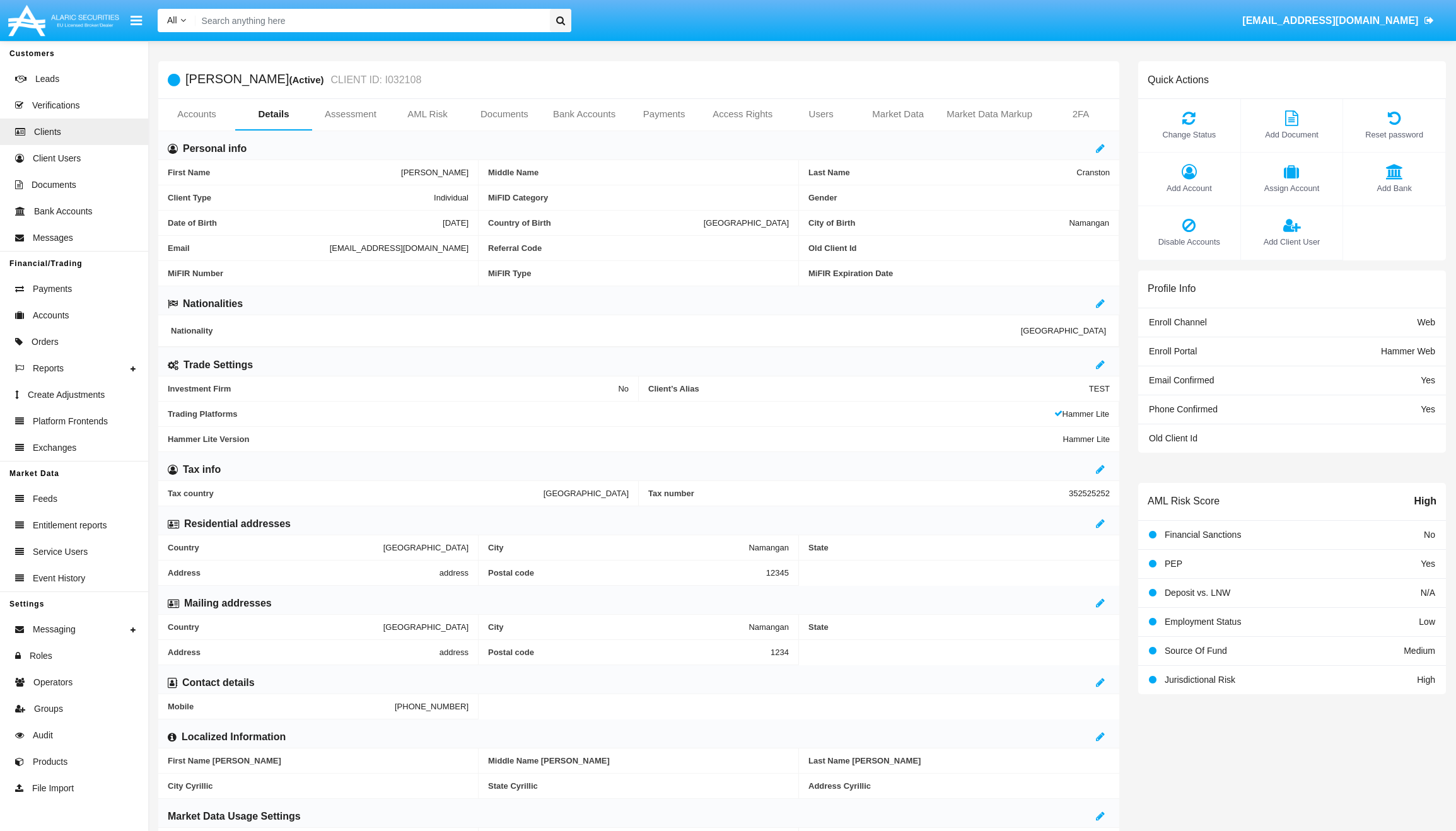
click at [330, 250] on span "[EMAIL_ADDRESS][DOMAIN_NAME]" at bounding box center [399, 248] width 139 height 9
copy span "[EMAIL_ADDRESS][DOMAIN_NAME]"
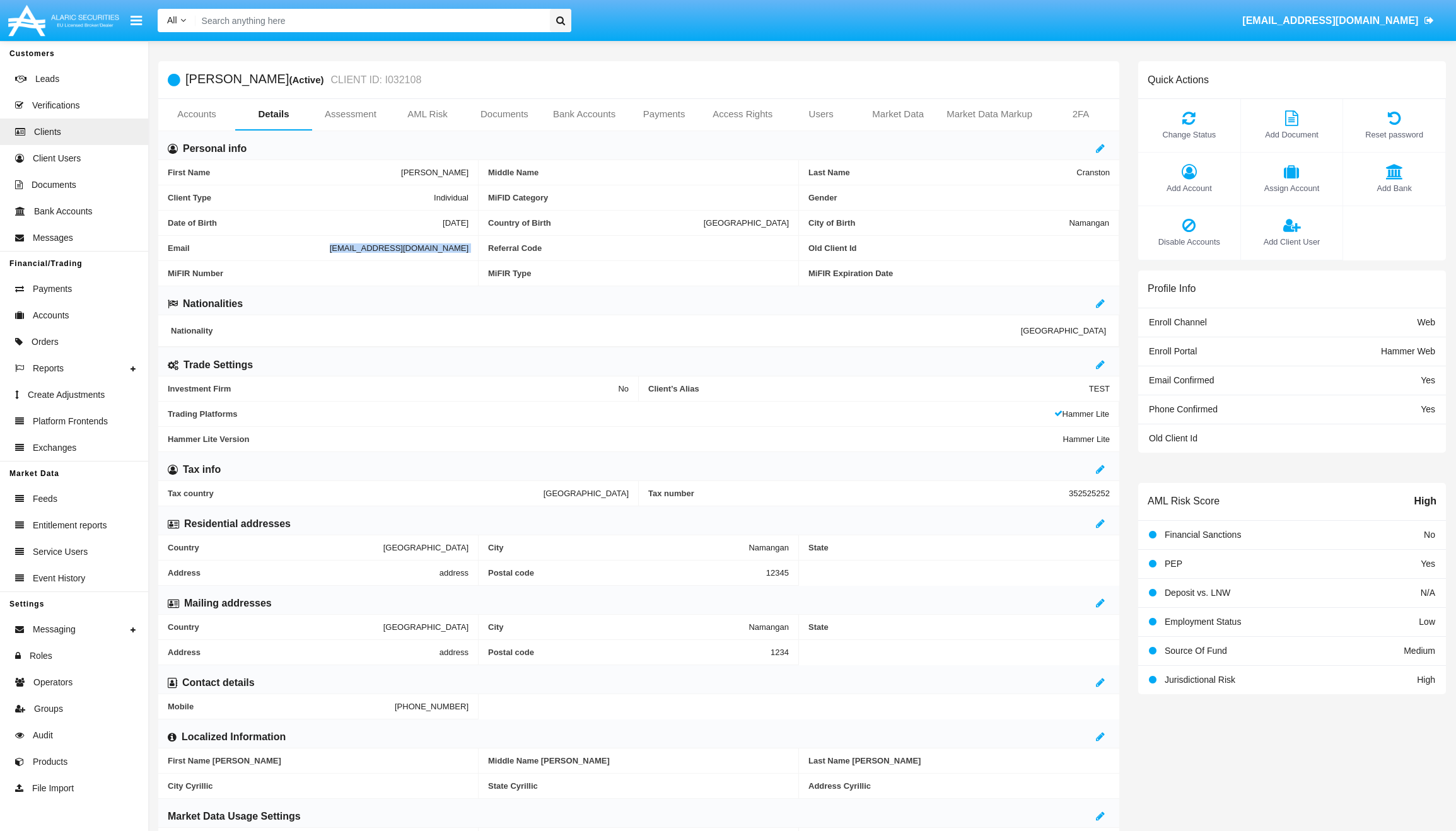
copy span "[EMAIL_ADDRESS][DOMAIN_NAME]"
